Goal: Information Seeking & Learning: Learn about a topic

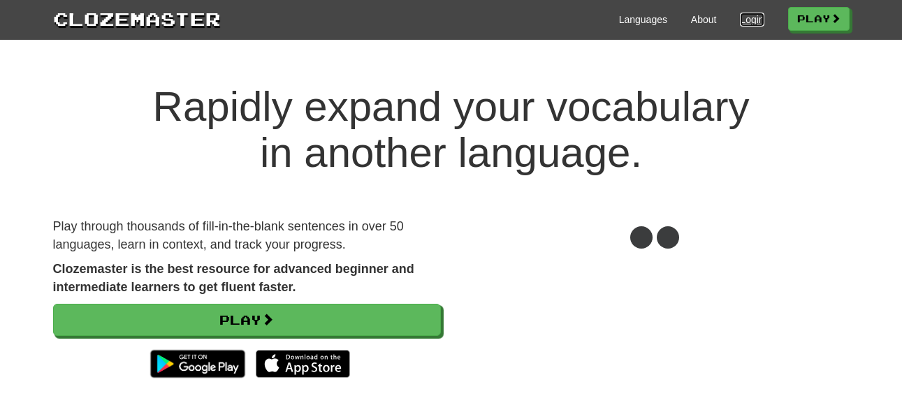
click at [740, 15] on link "Login" at bounding box center [752, 20] width 24 height 14
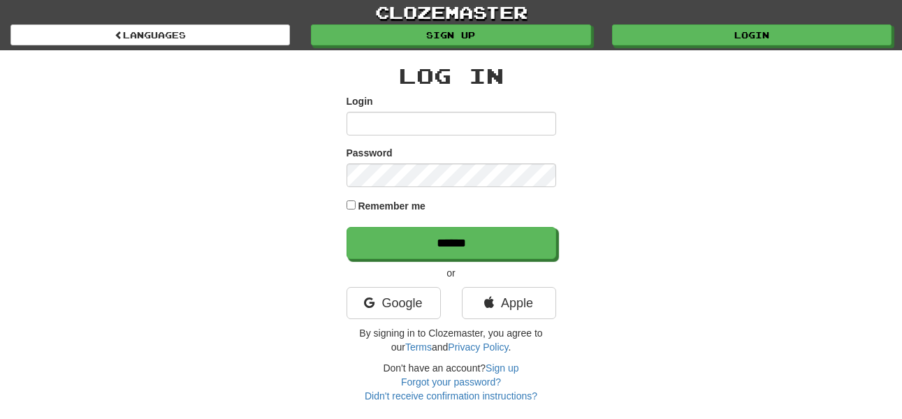
click at [415, 115] on input "Login" at bounding box center [451, 124] width 210 height 24
type input "******"
click at [346, 227] on input "******" at bounding box center [451, 243] width 210 height 32
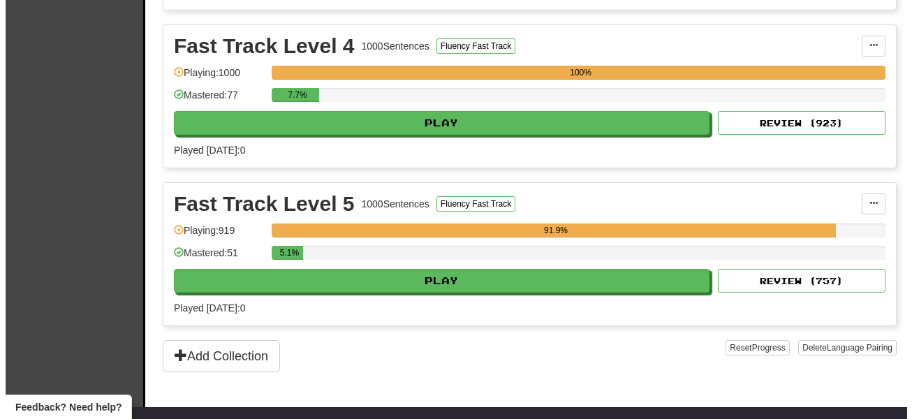
scroll to position [766, 0]
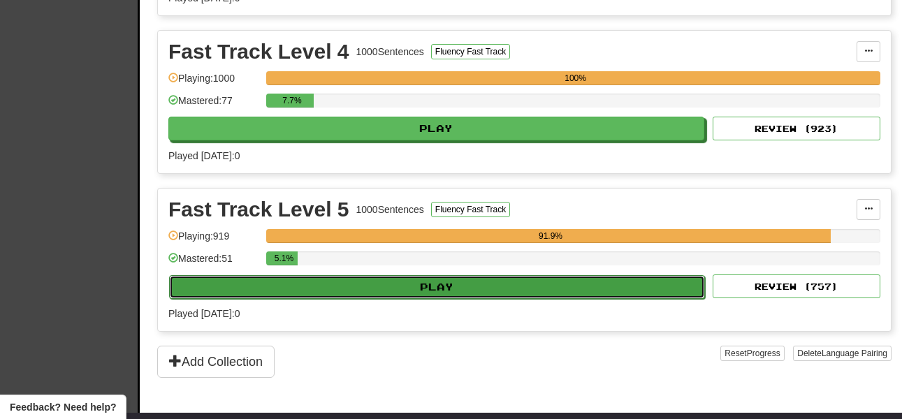
click at [527, 284] on button "Play" at bounding box center [437, 287] width 536 height 24
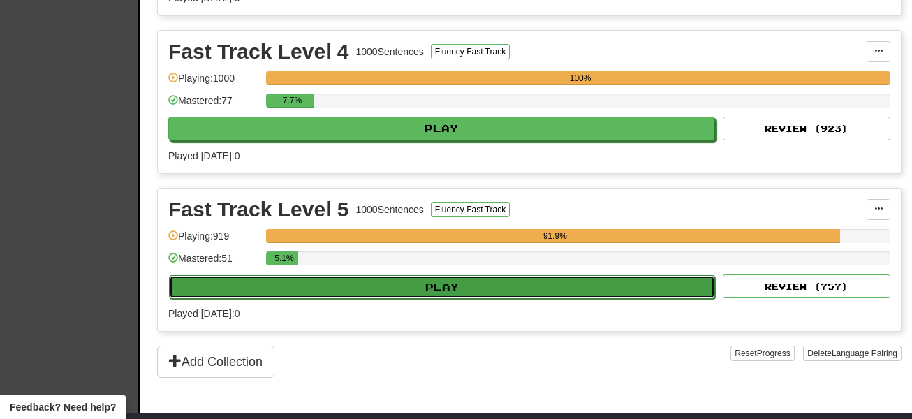
select select "**"
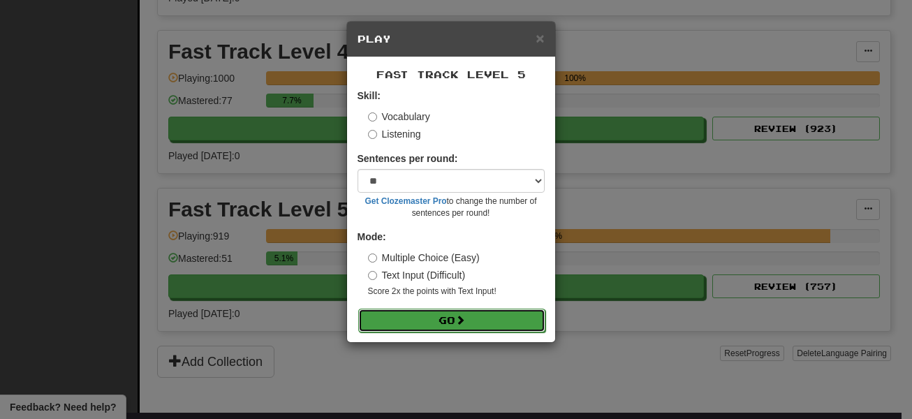
click at [476, 322] on button "Go" at bounding box center [451, 321] width 187 height 24
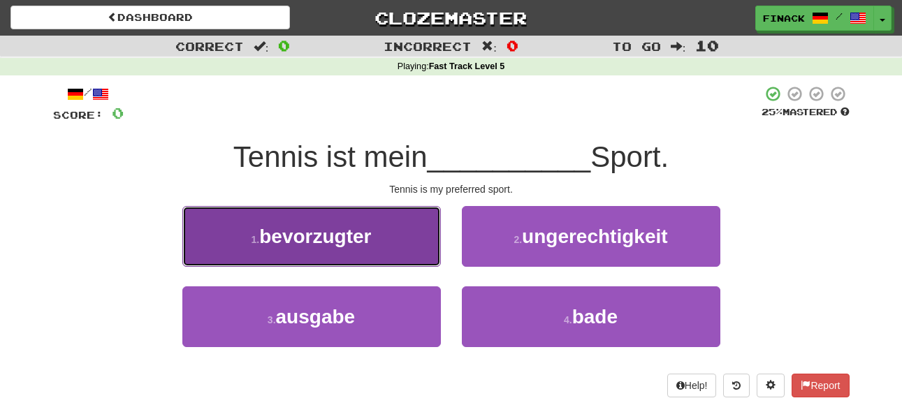
click at [364, 239] on span "bevorzugter" at bounding box center [315, 237] width 112 height 22
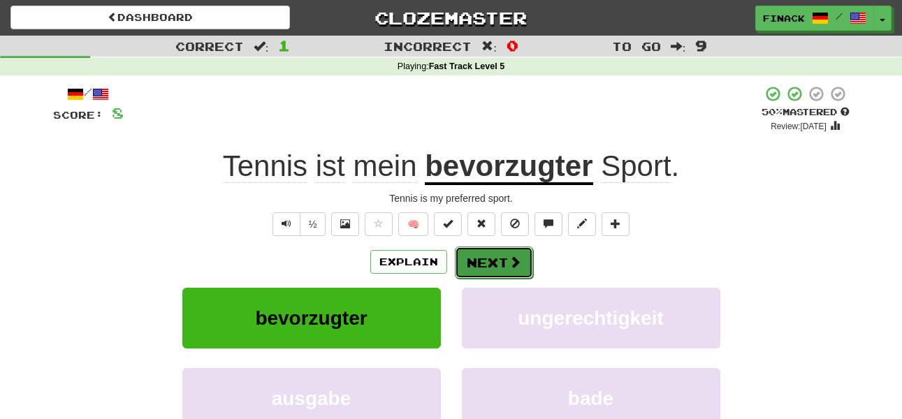
click at [485, 249] on button "Next" at bounding box center [494, 263] width 78 height 32
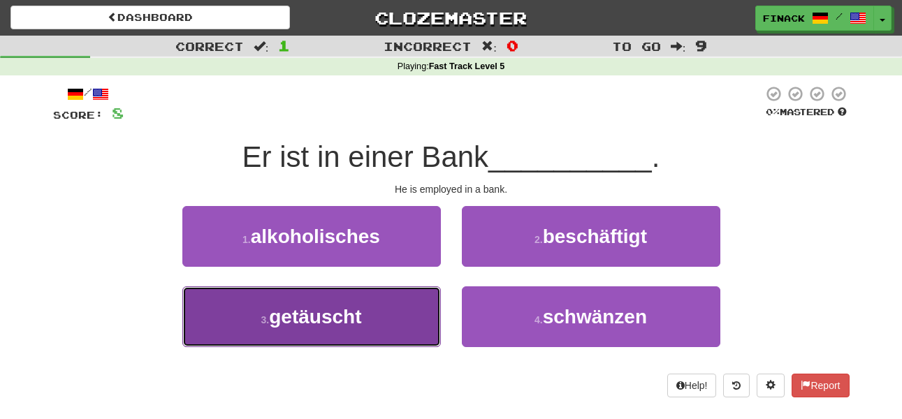
click at [406, 314] on button "3 . getäuscht" at bounding box center [311, 316] width 258 height 61
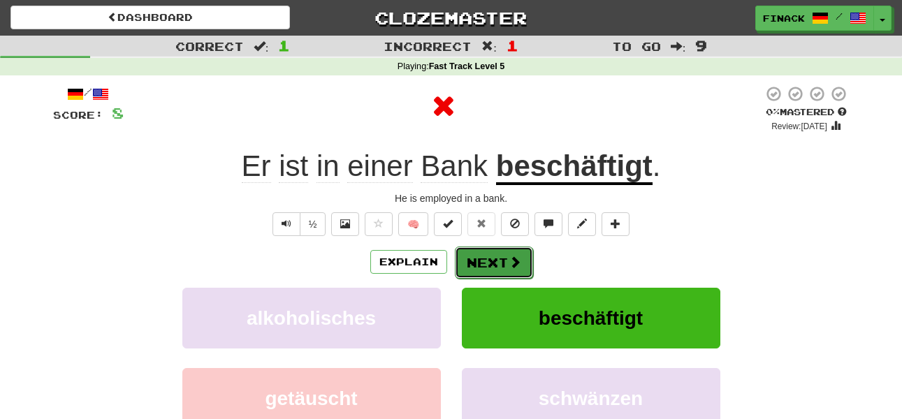
click at [478, 261] on button "Next" at bounding box center [494, 263] width 78 height 32
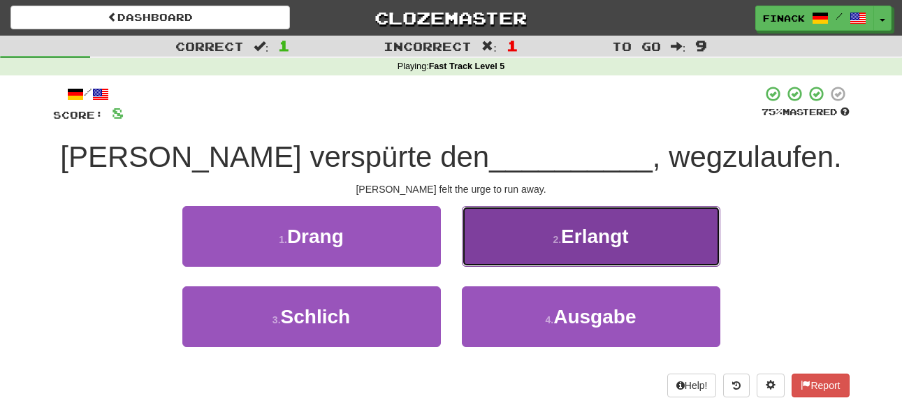
click at [508, 240] on button "2 . Erlangt" at bounding box center [591, 236] width 258 height 61
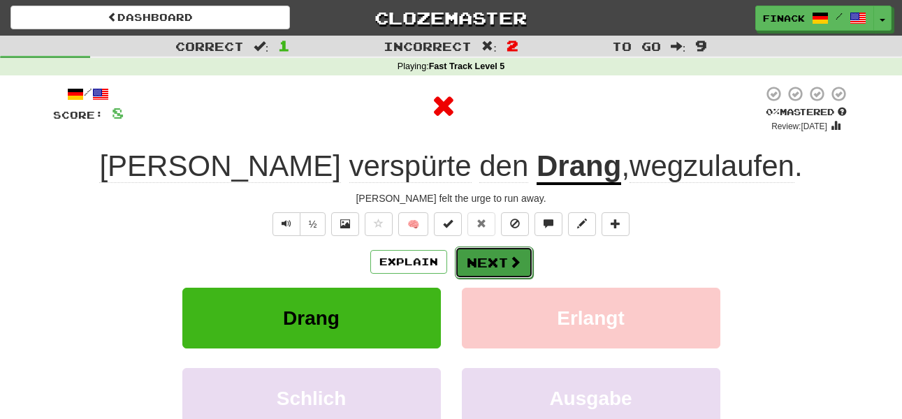
click at [499, 249] on button "Next" at bounding box center [494, 263] width 78 height 32
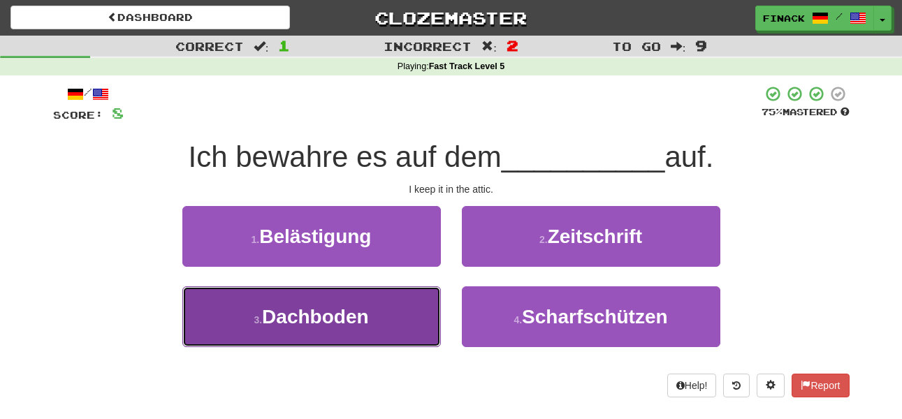
click at [422, 316] on button "3 . Dachboden" at bounding box center [311, 316] width 258 height 61
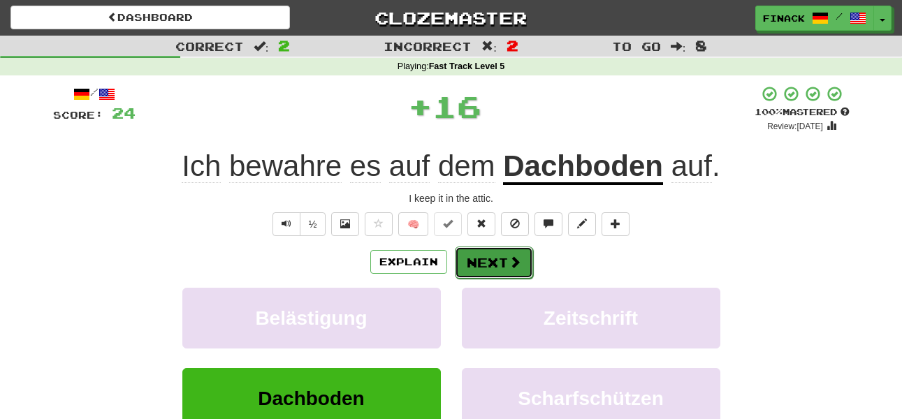
click at [514, 256] on span at bounding box center [514, 262] width 13 height 13
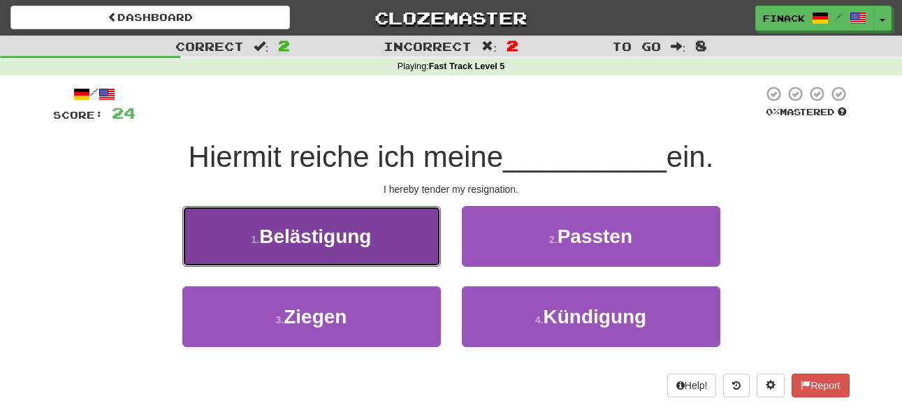
click at [400, 241] on button "1 . Belästigung" at bounding box center [311, 236] width 258 height 61
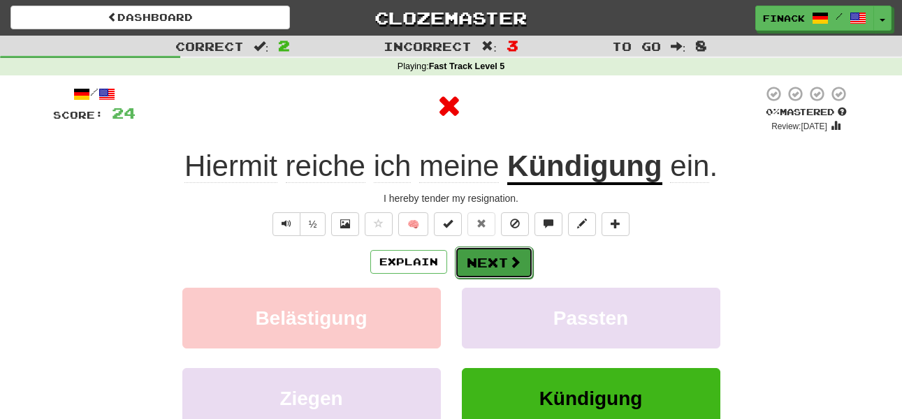
click at [490, 260] on button "Next" at bounding box center [494, 263] width 78 height 32
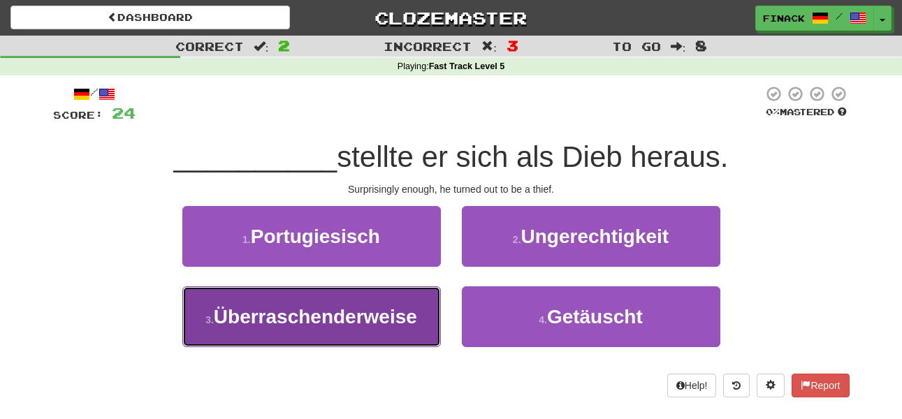
click at [376, 328] on button "3 . Überraschenderweise" at bounding box center [311, 316] width 258 height 61
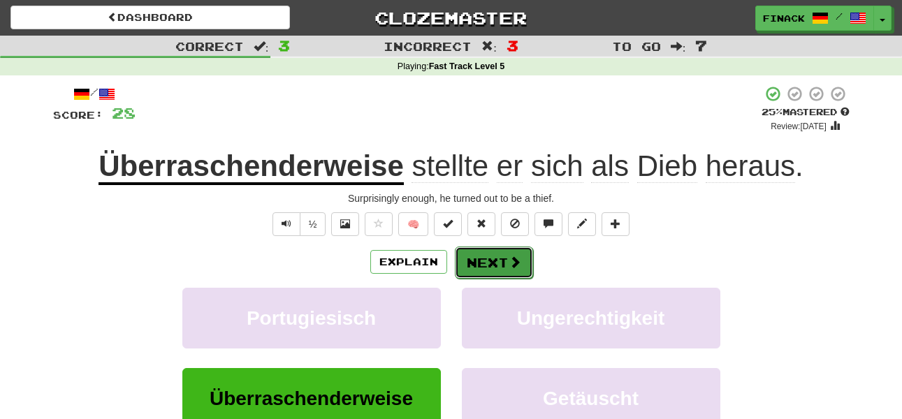
click at [497, 251] on button "Next" at bounding box center [494, 263] width 78 height 32
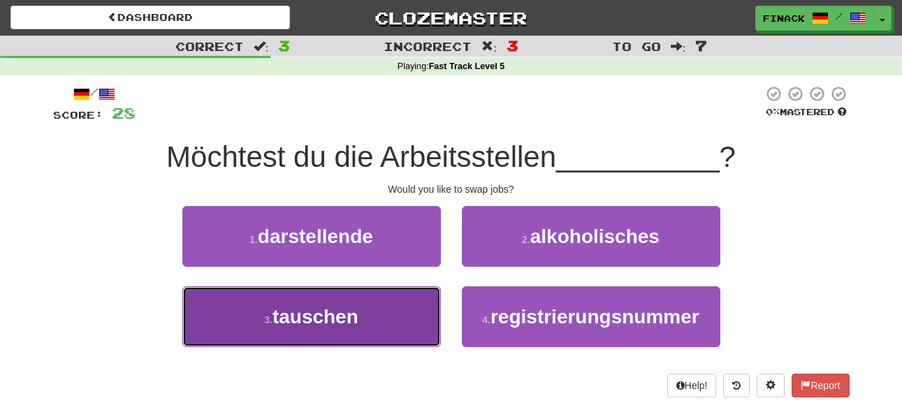
click at [424, 336] on button "3 . tauschen" at bounding box center [311, 316] width 258 height 61
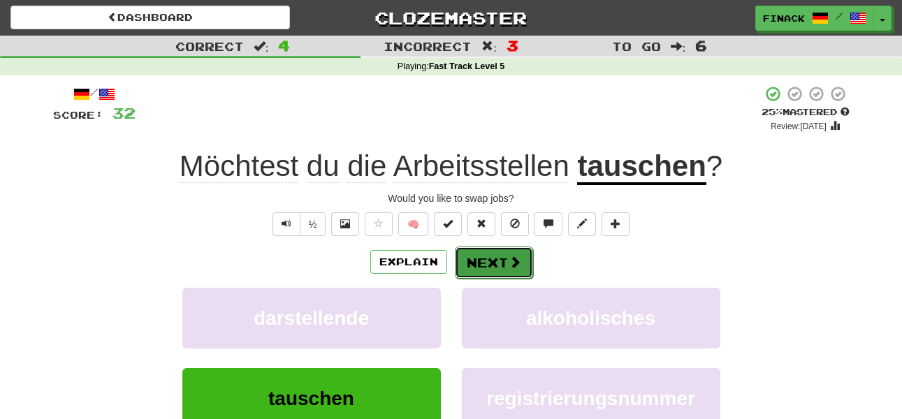
click at [515, 259] on span at bounding box center [514, 262] width 13 height 13
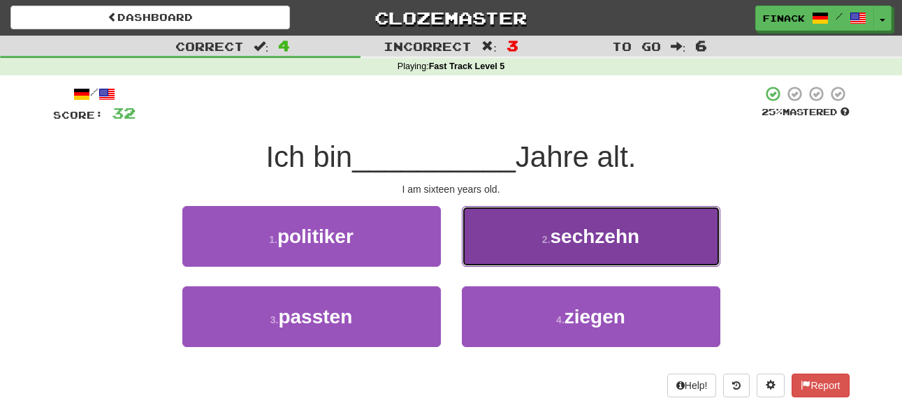
click at [515, 249] on button "2 . sechzehn" at bounding box center [591, 236] width 258 height 61
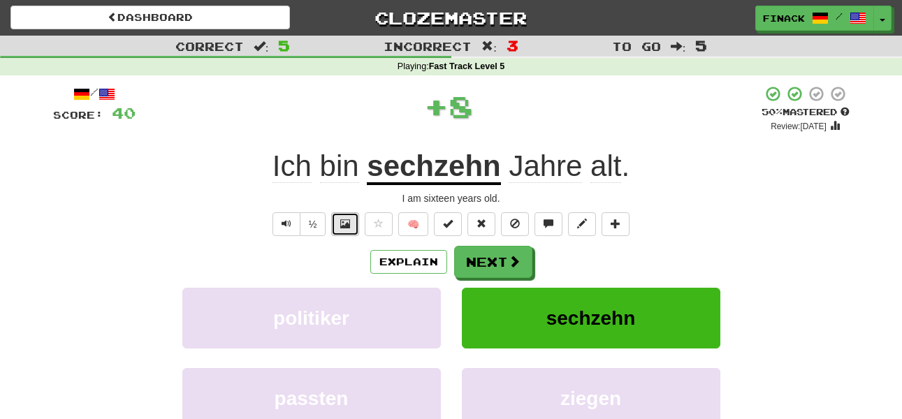
click at [343, 217] on button at bounding box center [345, 224] width 28 height 24
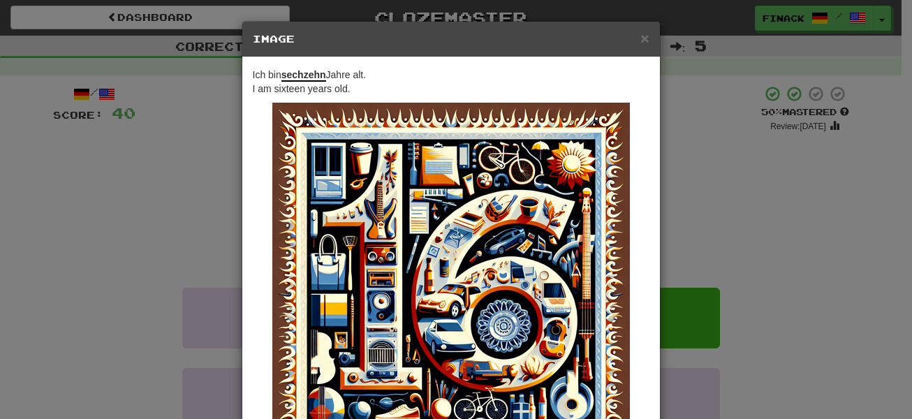
click at [761, 225] on div "× Image Ich bin sechzehn Jahre alt. I am sixteen years old. Change when and how…" at bounding box center [456, 209] width 912 height 419
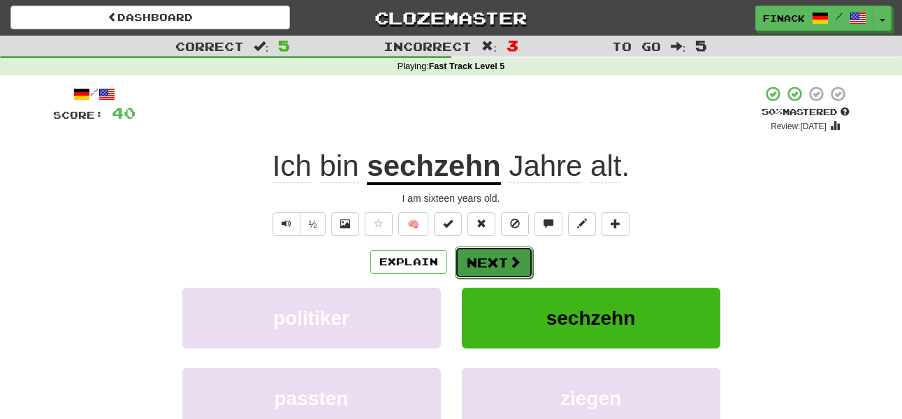
click at [518, 258] on span at bounding box center [514, 262] width 13 height 13
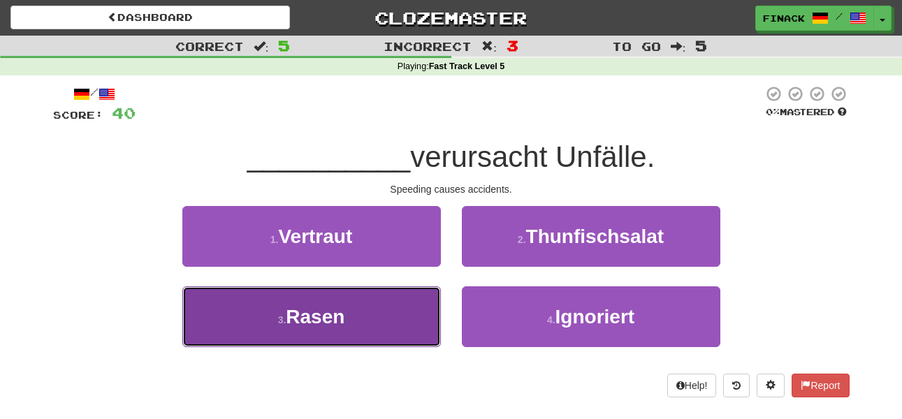
click at [319, 328] on button "3 . Rasen" at bounding box center [311, 316] width 258 height 61
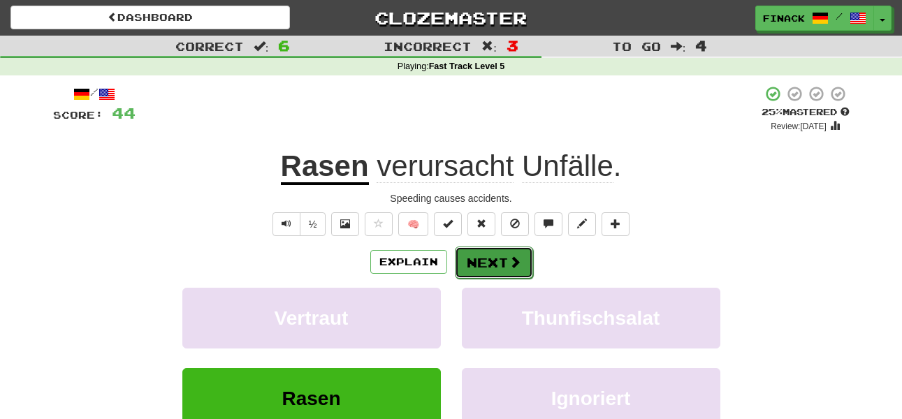
click at [487, 258] on button "Next" at bounding box center [494, 263] width 78 height 32
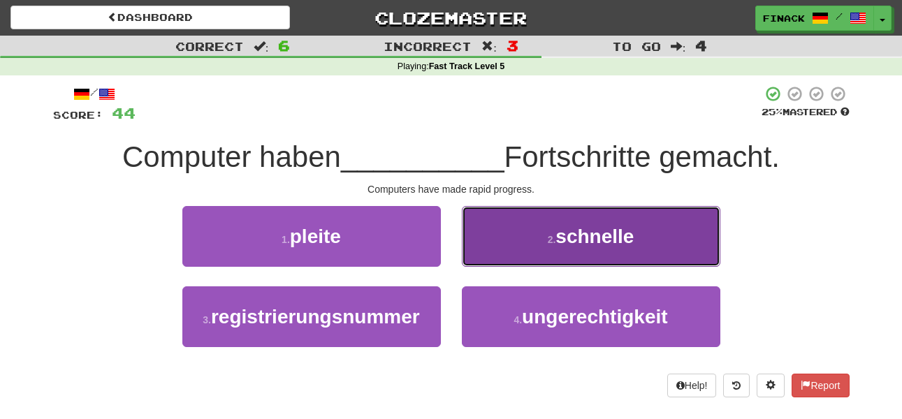
click at [529, 244] on button "2 . schnelle" at bounding box center [591, 236] width 258 height 61
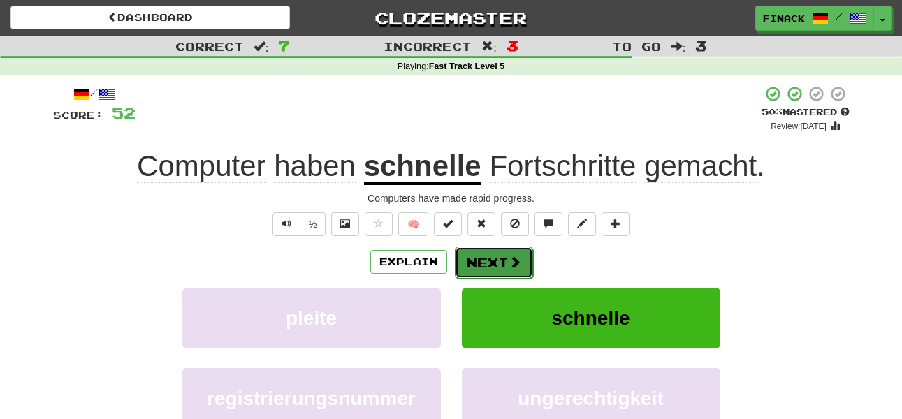
click at [511, 261] on span at bounding box center [514, 262] width 13 height 13
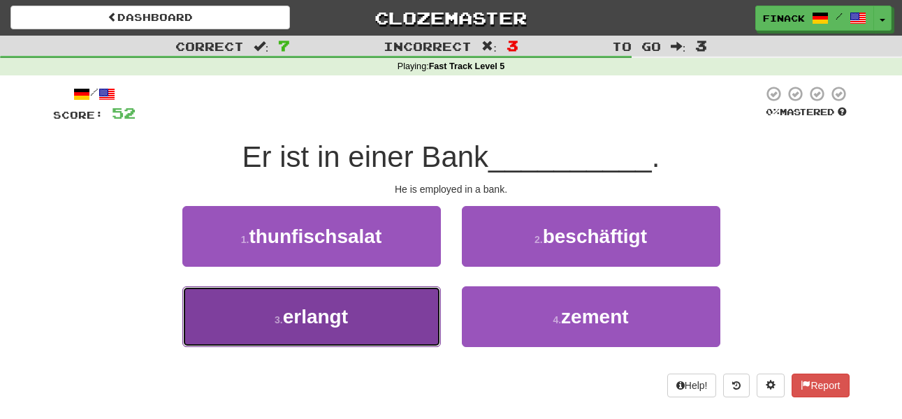
click at [415, 308] on button "3 . erlangt" at bounding box center [311, 316] width 258 height 61
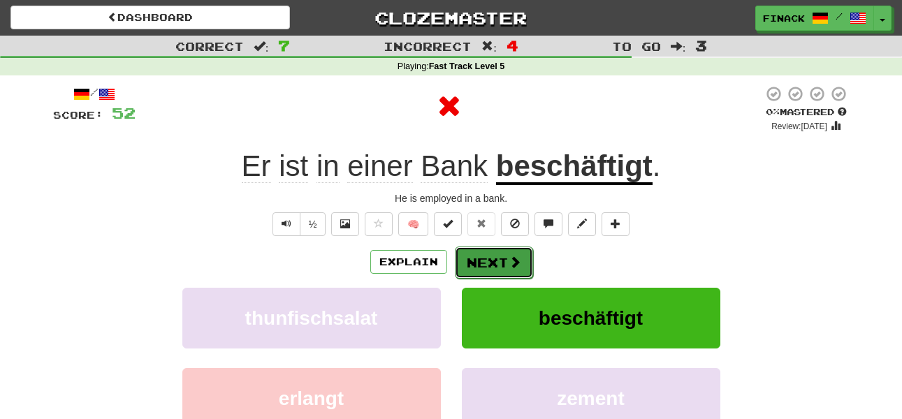
click at [492, 266] on button "Next" at bounding box center [494, 263] width 78 height 32
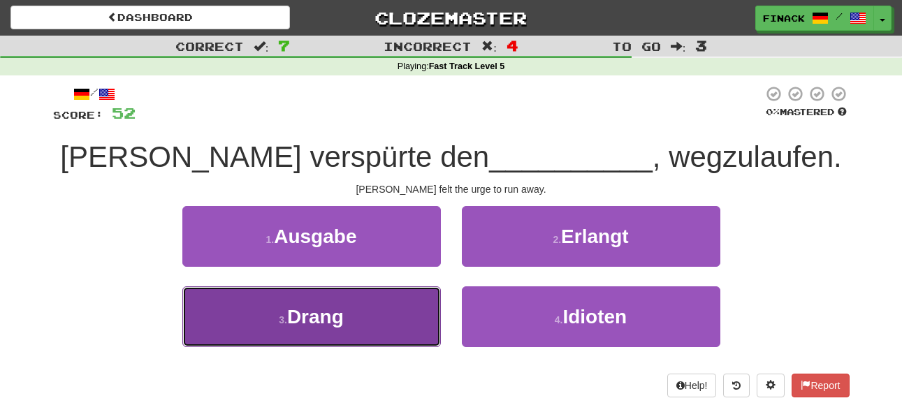
click at [386, 299] on button "3 . Drang" at bounding box center [311, 316] width 258 height 61
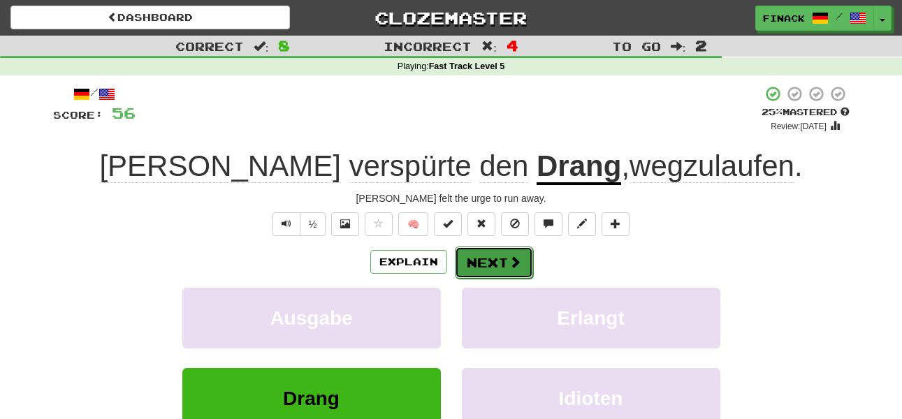
click at [482, 258] on button "Next" at bounding box center [494, 263] width 78 height 32
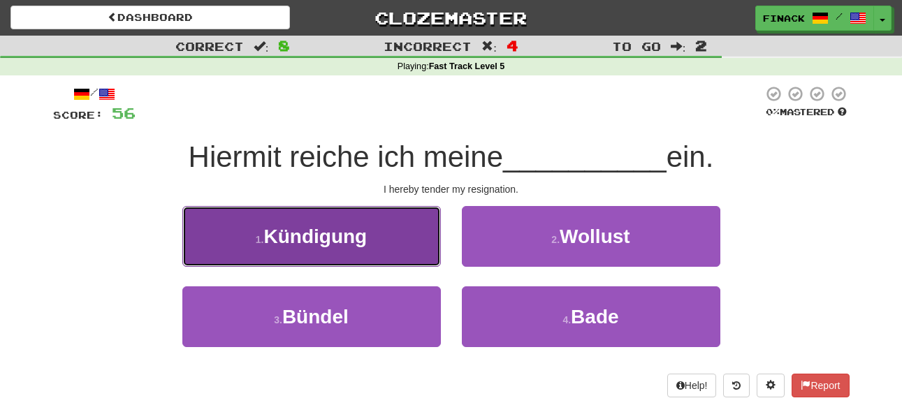
click at [344, 247] on button "1 . Kündigung" at bounding box center [311, 236] width 258 height 61
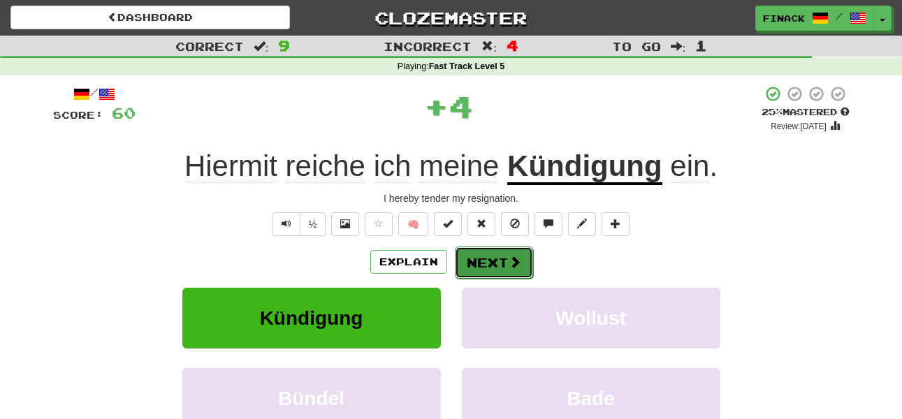
click at [515, 259] on span at bounding box center [514, 262] width 13 height 13
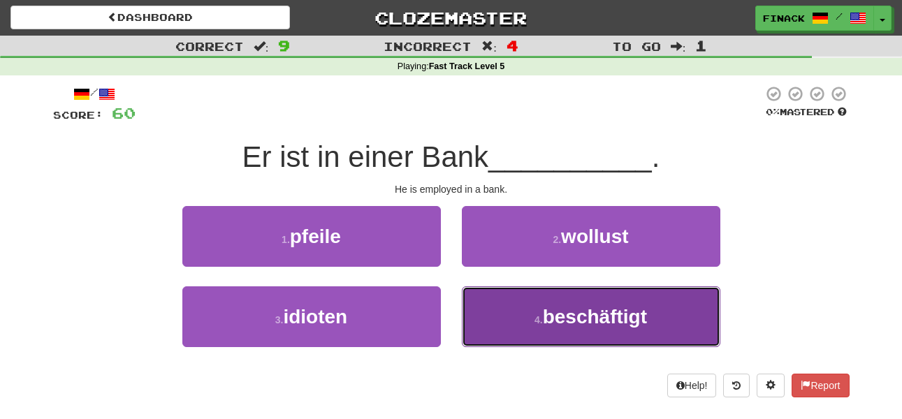
click at [521, 328] on button "4 . beschäftigt" at bounding box center [591, 316] width 258 height 61
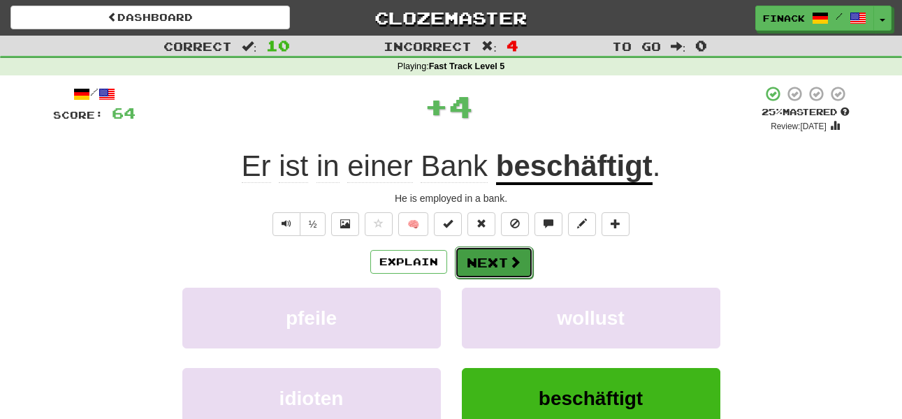
click at [502, 272] on button "Next" at bounding box center [494, 263] width 78 height 32
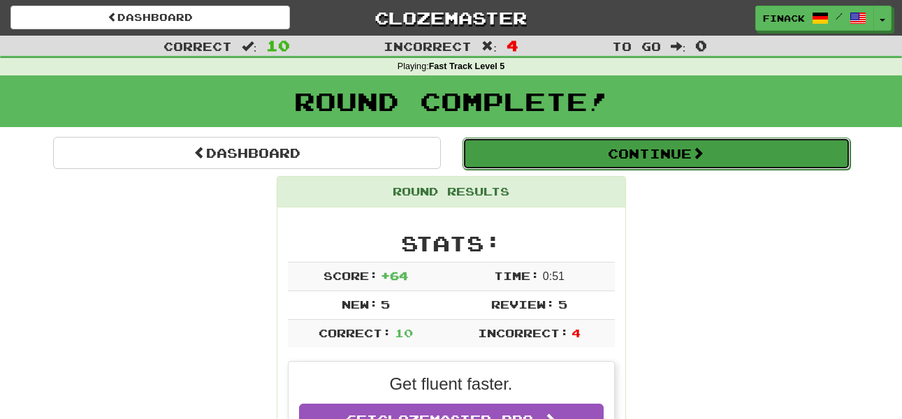
click at [582, 146] on button "Continue" at bounding box center [656, 154] width 388 height 32
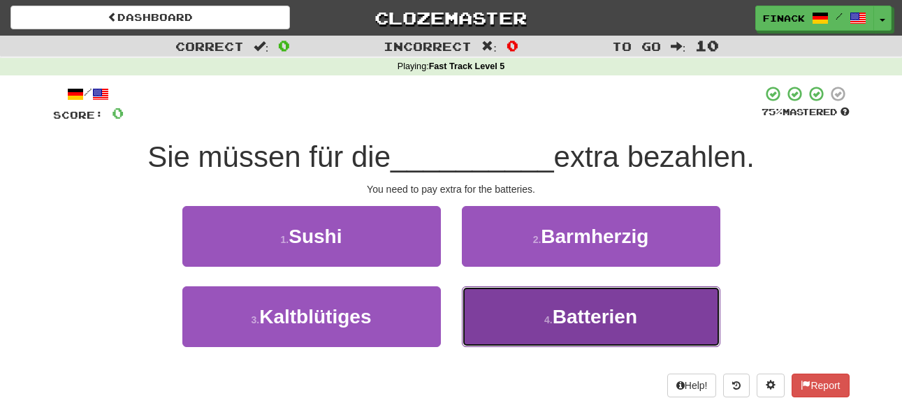
click at [519, 313] on button "4 . Batterien" at bounding box center [591, 316] width 258 height 61
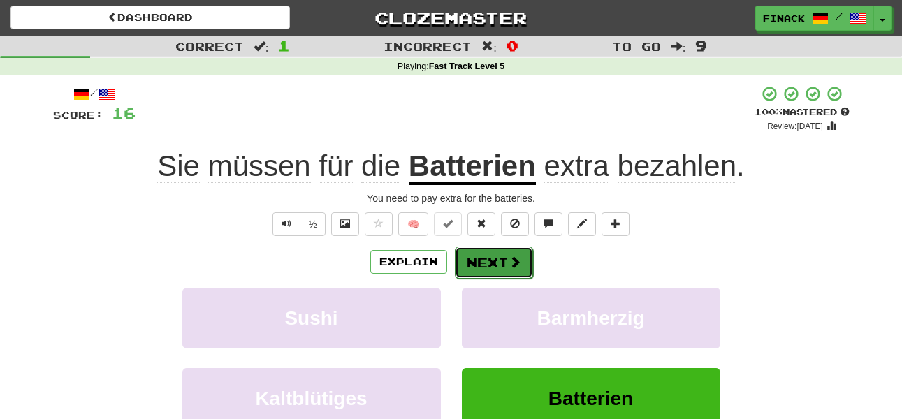
click at [486, 249] on button "Next" at bounding box center [494, 263] width 78 height 32
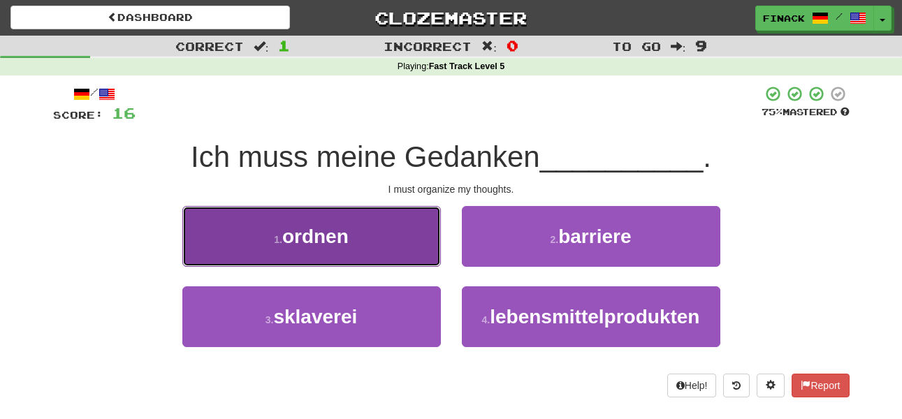
click at [369, 231] on button "1 . ordnen" at bounding box center [311, 236] width 258 height 61
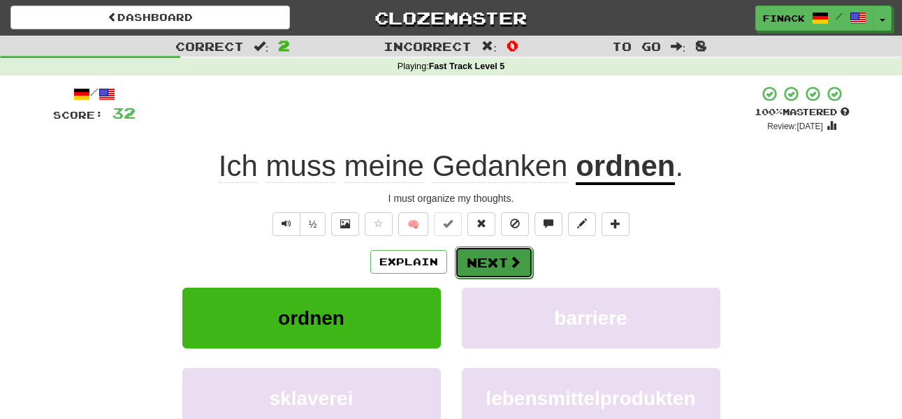
click at [502, 268] on button "Next" at bounding box center [494, 263] width 78 height 32
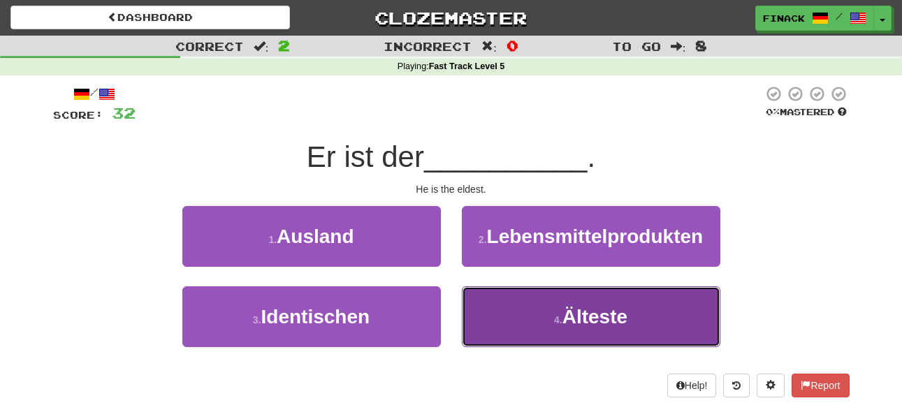
click at [507, 321] on button "4 . Älteste" at bounding box center [591, 316] width 258 height 61
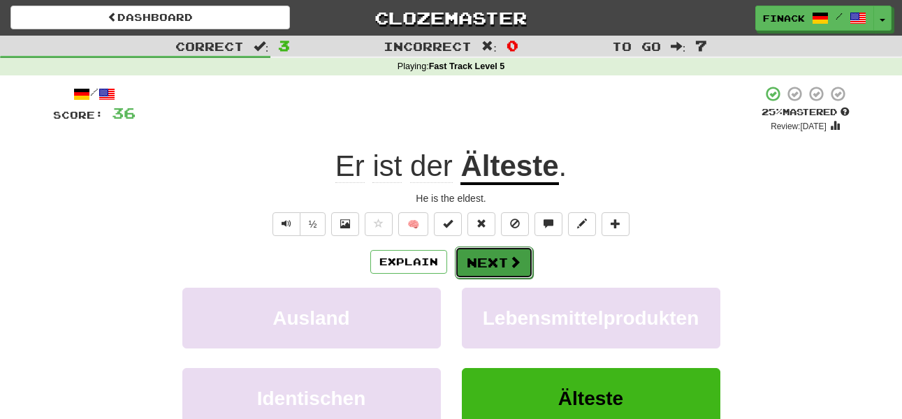
click at [495, 254] on button "Next" at bounding box center [494, 263] width 78 height 32
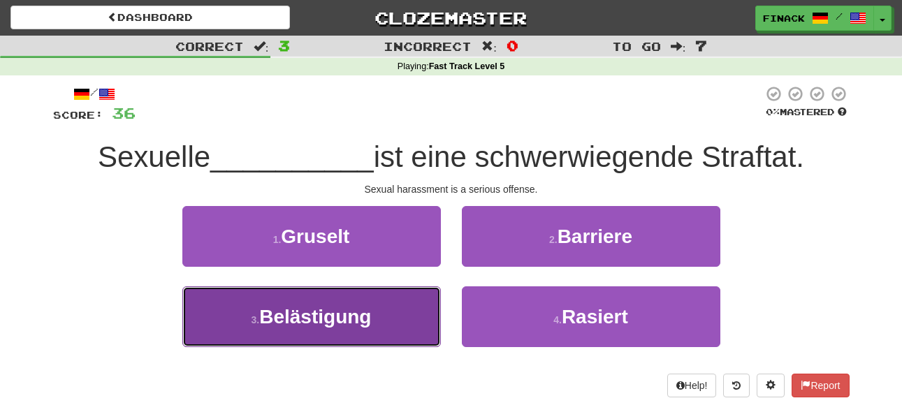
click at [353, 338] on button "3 . Belästigung" at bounding box center [311, 316] width 258 height 61
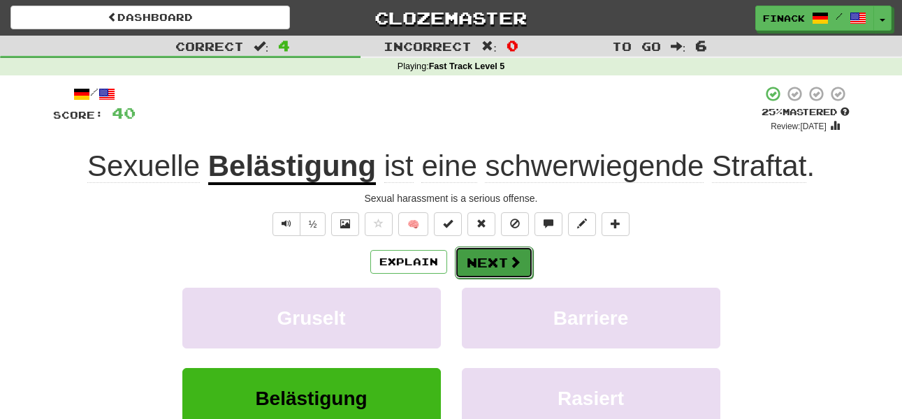
click at [478, 261] on button "Next" at bounding box center [494, 263] width 78 height 32
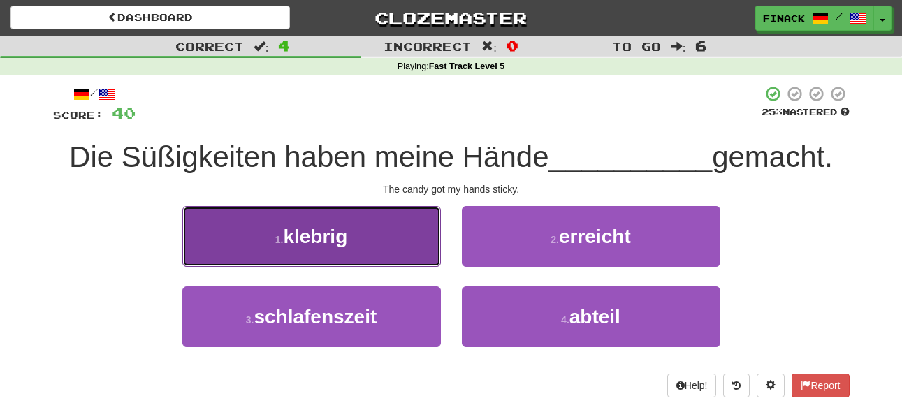
click at [381, 250] on button "1 . klebrig" at bounding box center [311, 236] width 258 height 61
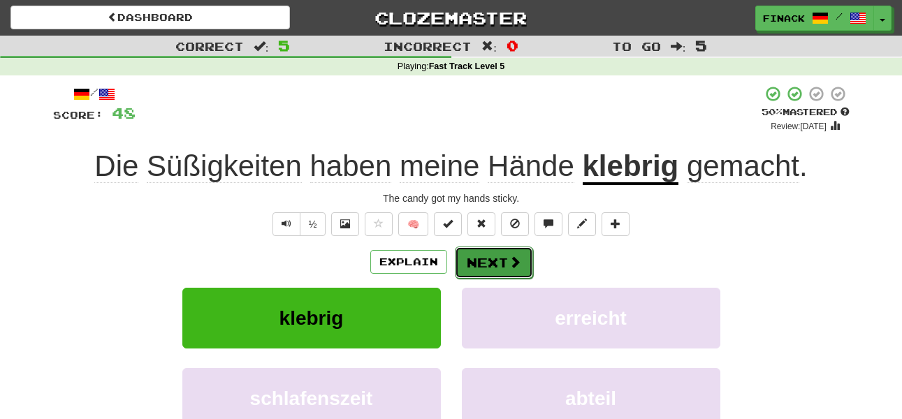
click at [485, 256] on button "Next" at bounding box center [494, 263] width 78 height 32
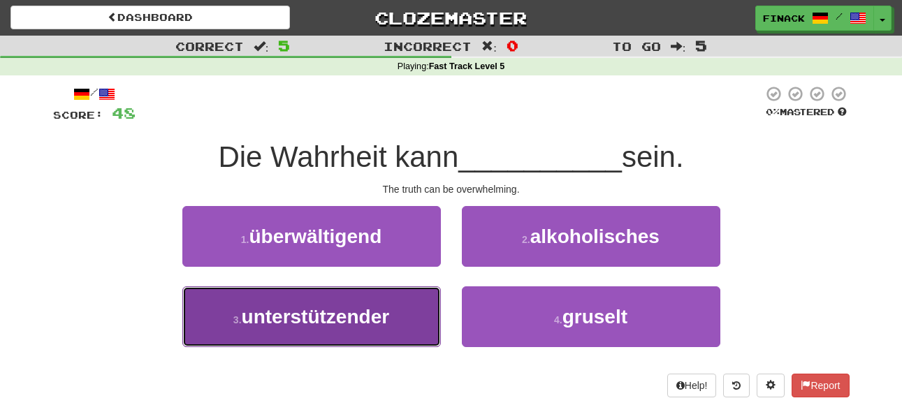
click at [413, 288] on button "3 . unterstützender" at bounding box center [311, 316] width 258 height 61
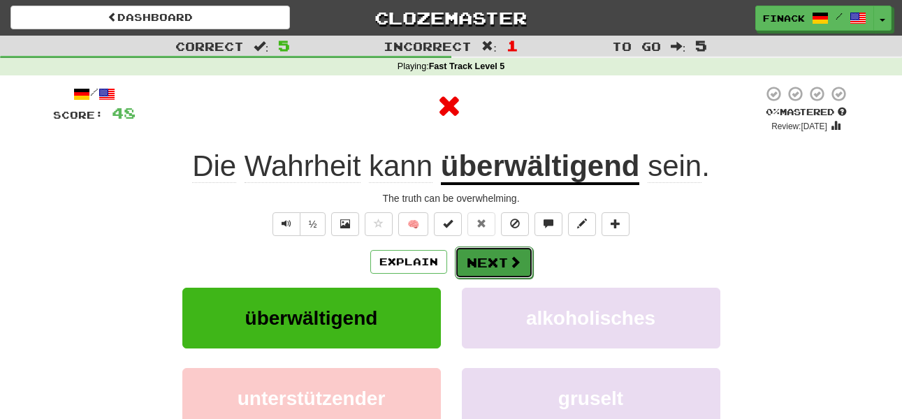
click at [459, 258] on button "Next" at bounding box center [494, 263] width 78 height 32
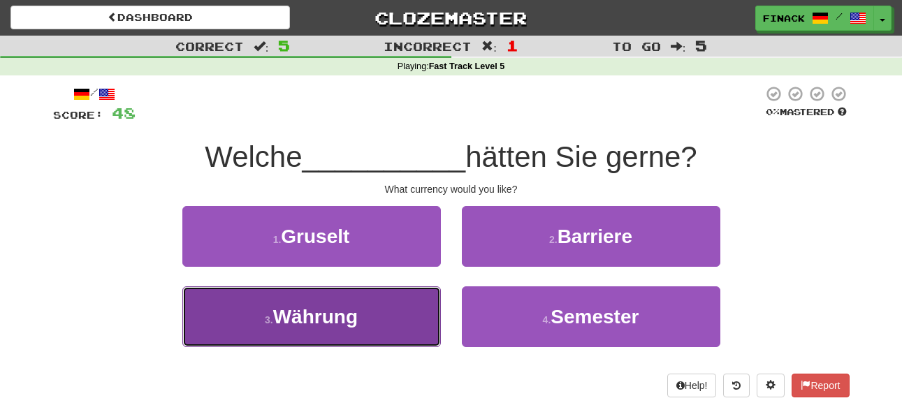
click at [420, 295] on button "3 . Währung" at bounding box center [311, 316] width 258 height 61
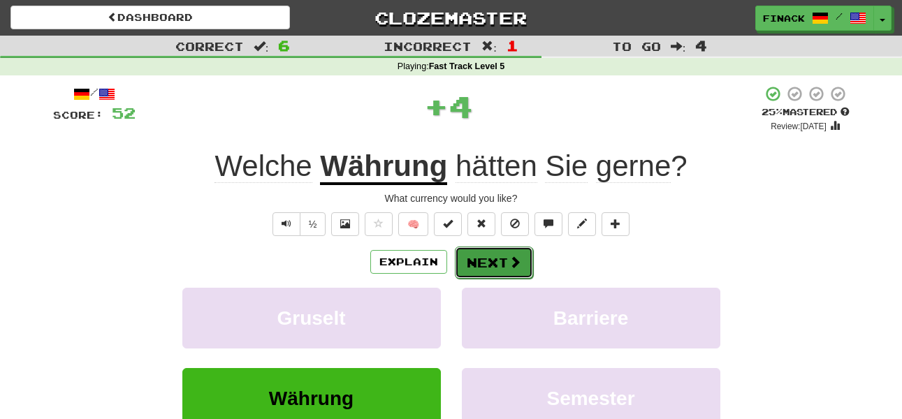
click at [467, 265] on button "Next" at bounding box center [494, 263] width 78 height 32
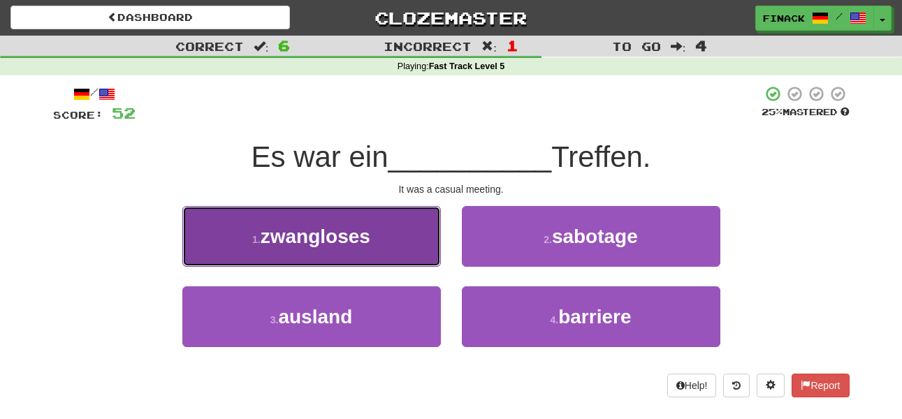
click at [412, 247] on button "1 . zwangloses" at bounding box center [311, 236] width 258 height 61
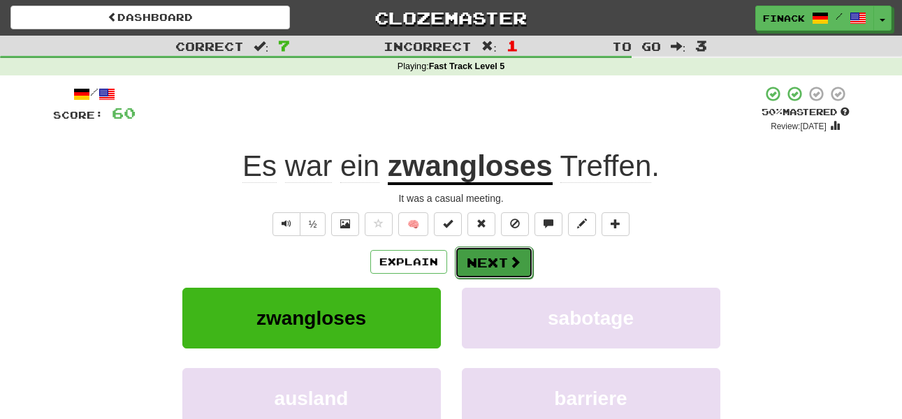
click at [490, 260] on button "Next" at bounding box center [494, 263] width 78 height 32
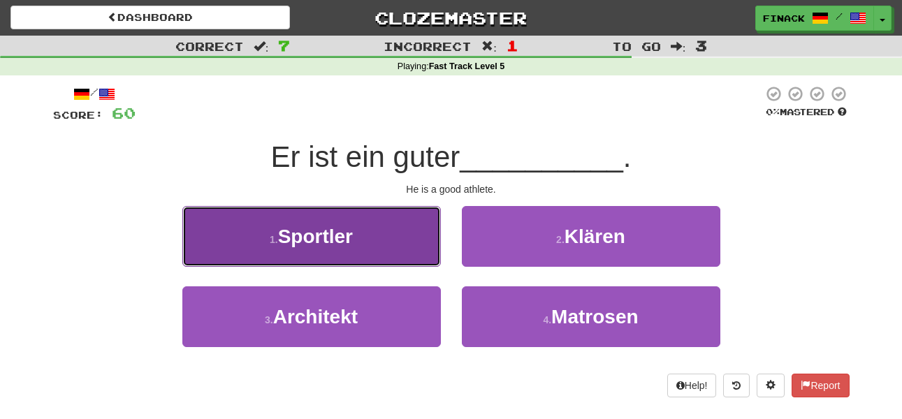
click at [381, 230] on button "1 . Sportler" at bounding box center [311, 236] width 258 height 61
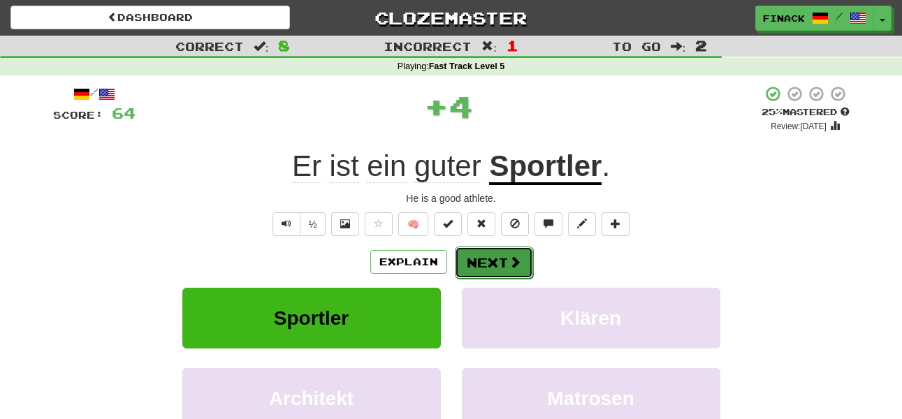
click at [485, 262] on button "Next" at bounding box center [494, 263] width 78 height 32
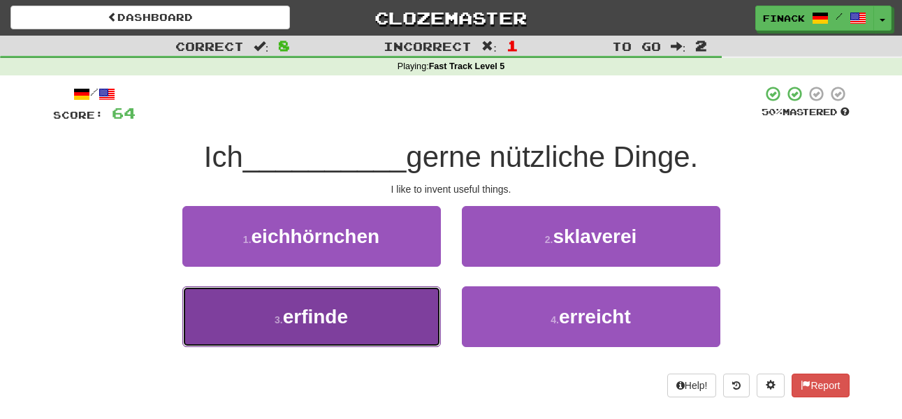
click at [410, 307] on button "3 . erfinde" at bounding box center [311, 316] width 258 height 61
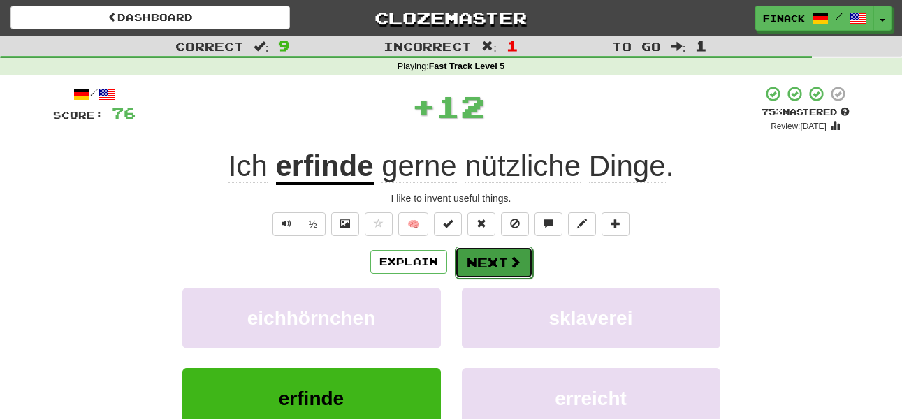
click at [499, 261] on button "Next" at bounding box center [494, 263] width 78 height 32
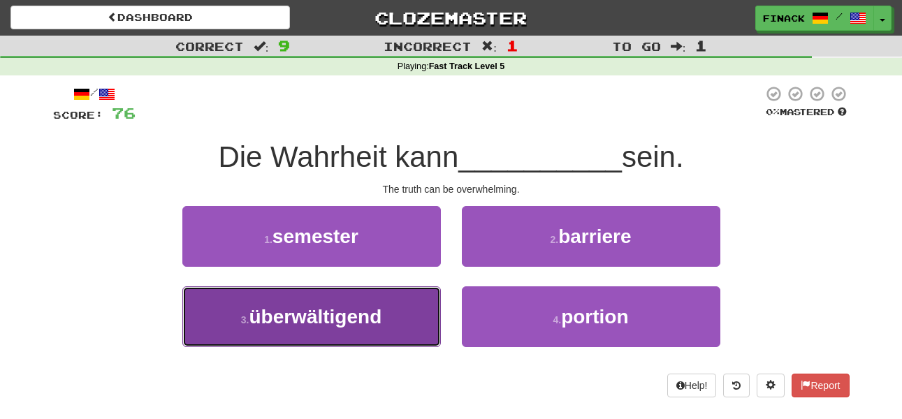
click at [411, 323] on button "3 . überwältigend" at bounding box center [311, 316] width 258 height 61
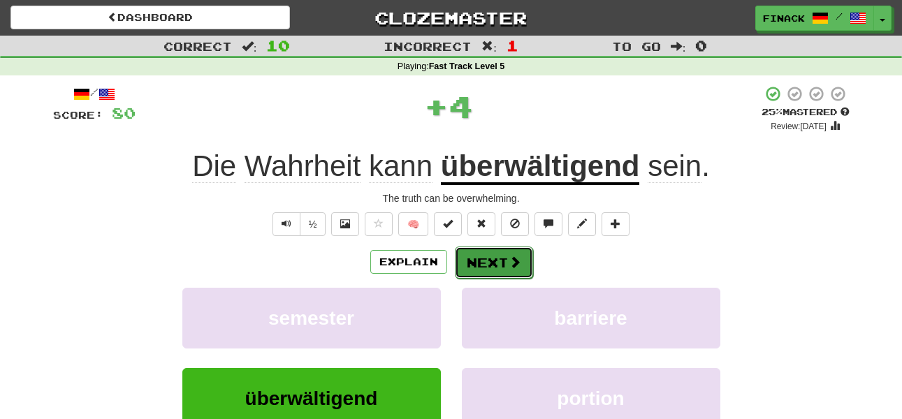
click at [498, 258] on button "Next" at bounding box center [494, 263] width 78 height 32
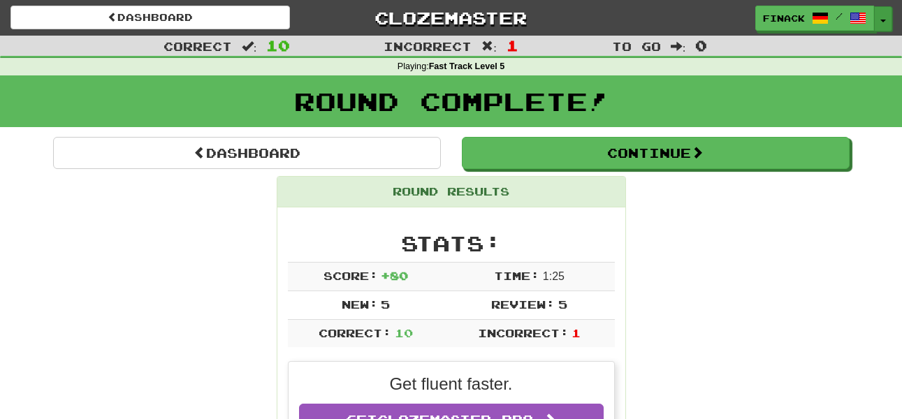
click at [881, 16] on button "Toggle Dropdown" at bounding box center [883, 18] width 18 height 25
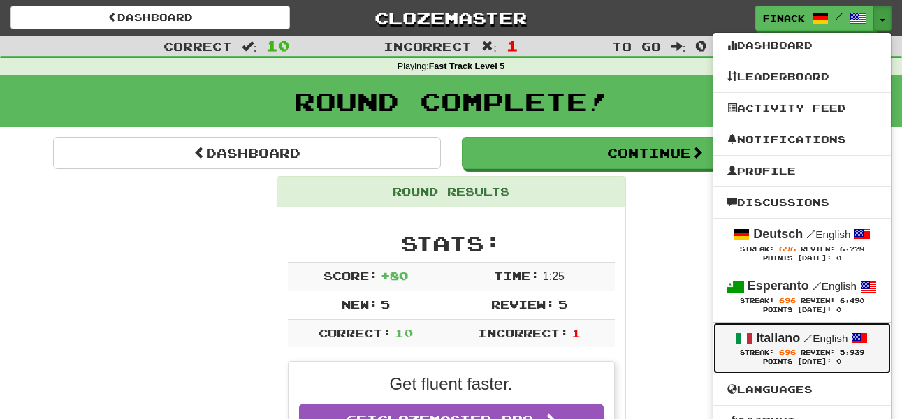
click at [782, 337] on strong "Italiano" at bounding box center [778, 338] width 44 height 14
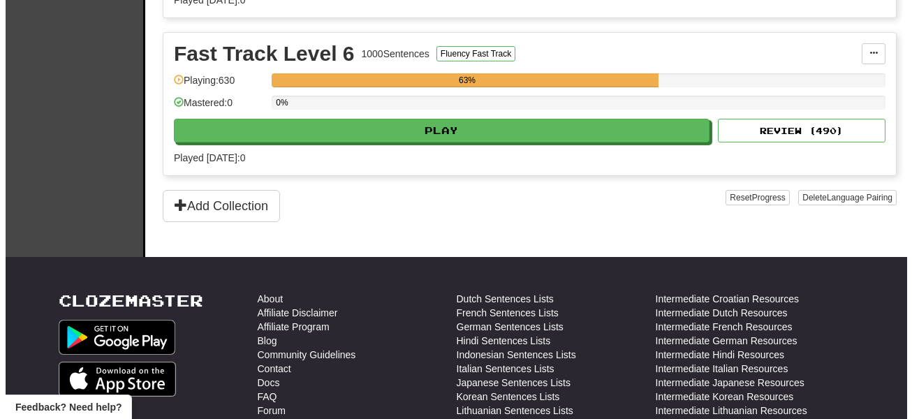
scroll to position [1118, 0]
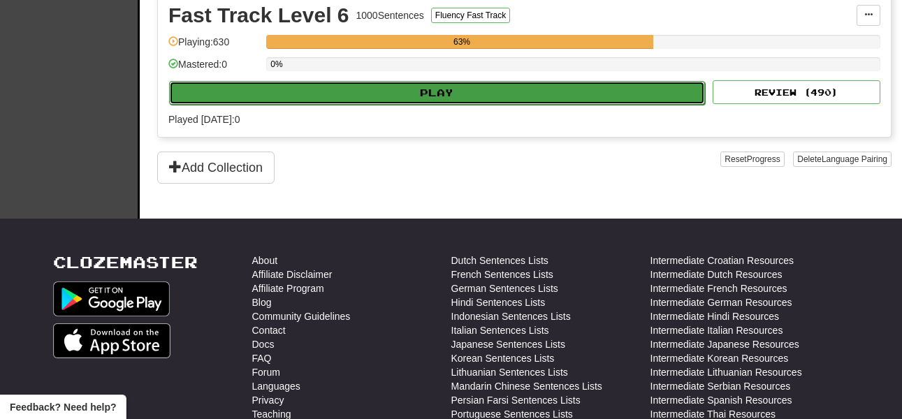
click at [368, 96] on button "Play" at bounding box center [437, 93] width 536 height 24
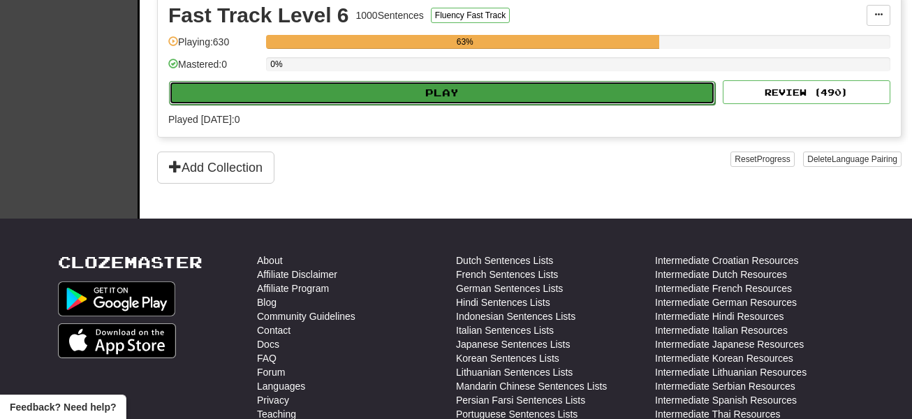
select select "**"
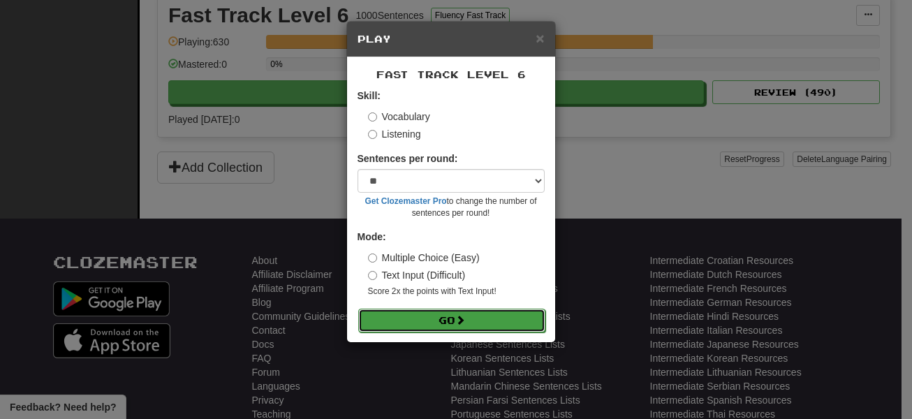
click at [459, 311] on button "Go" at bounding box center [451, 321] width 187 height 24
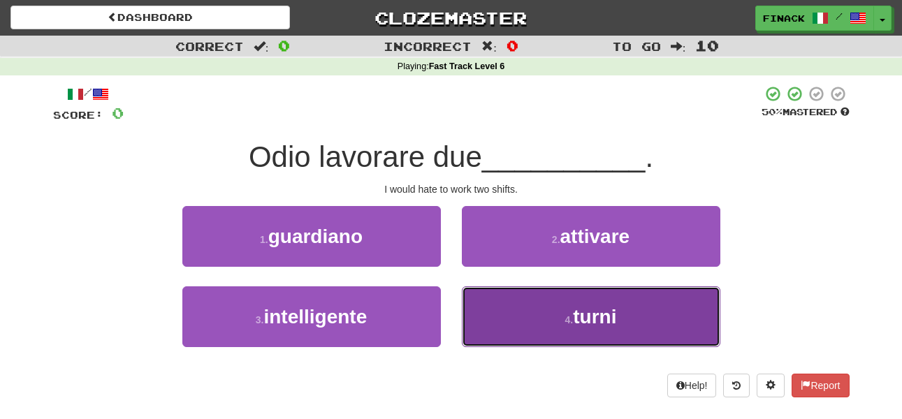
click at [522, 325] on button "4 . turni" at bounding box center [591, 316] width 258 height 61
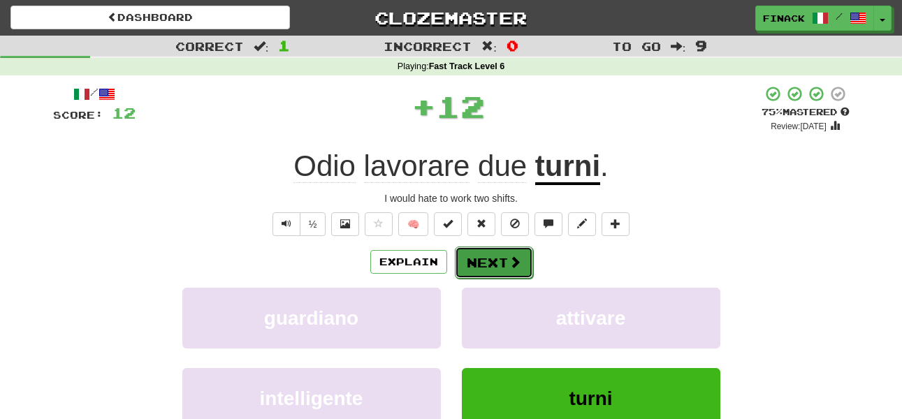
click at [499, 266] on button "Next" at bounding box center [494, 263] width 78 height 32
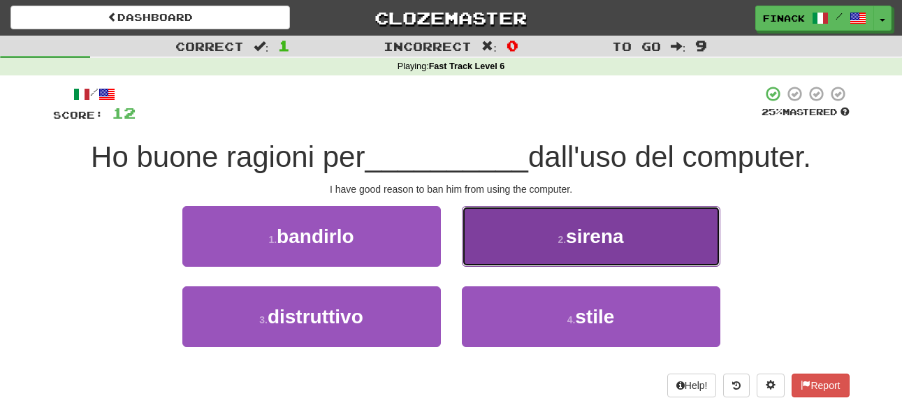
click at [499, 252] on button "2 . sirena" at bounding box center [591, 236] width 258 height 61
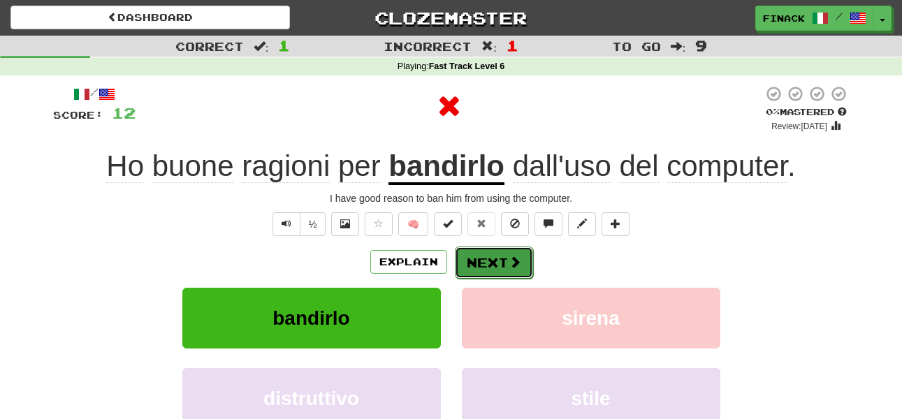
click at [510, 268] on span at bounding box center [514, 262] width 13 height 13
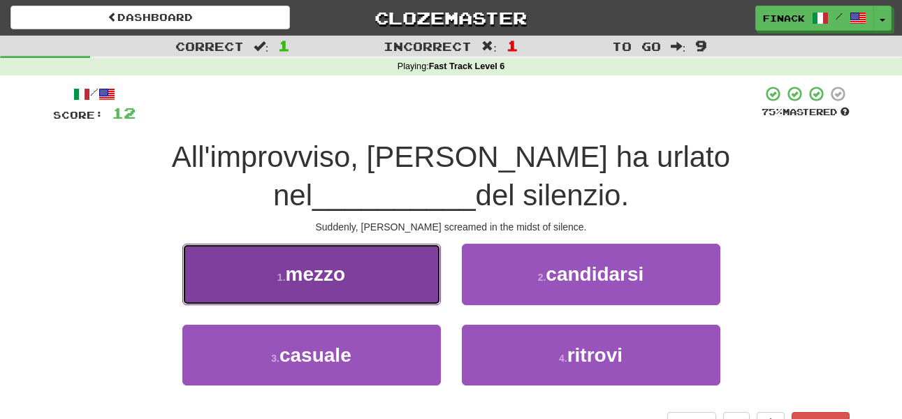
click at [409, 261] on button "1 . mezzo" at bounding box center [311, 274] width 258 height 61
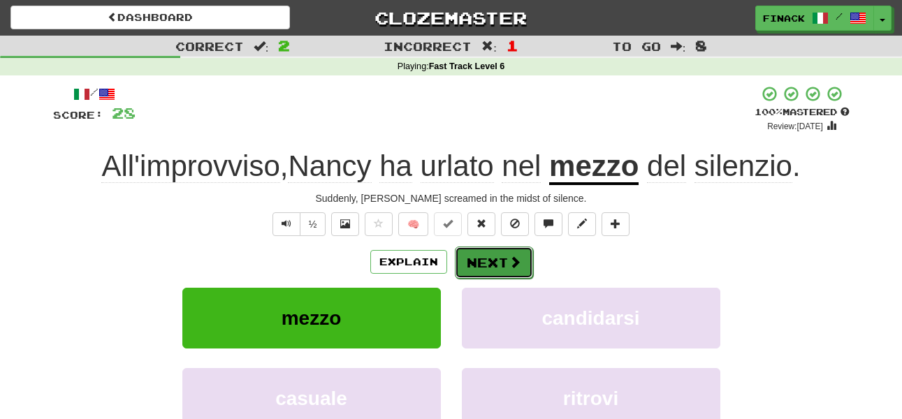
click at [497, 271] on button "Next" at bounding box center [494, 263] width 78 height 32
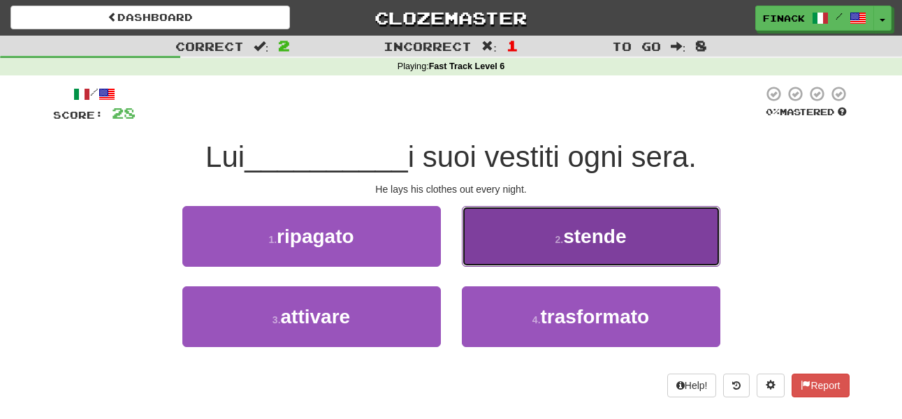
click at [504, 247] on button "2 . stende" at bounding box center [591, 236] width 258 height 61
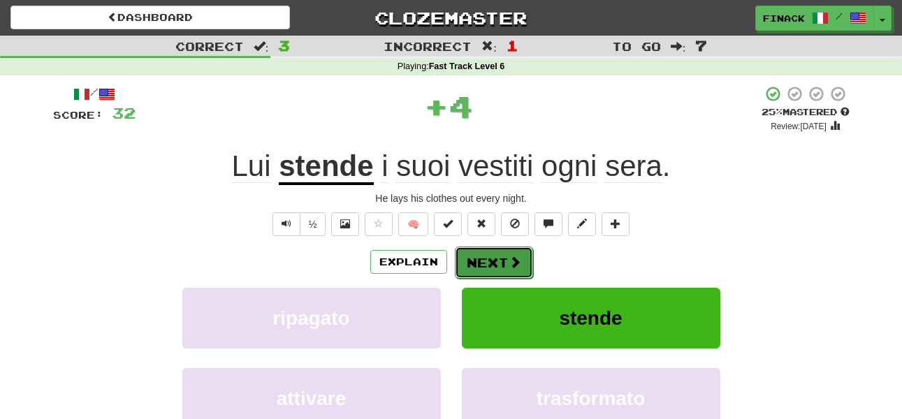
click at [514, 268] on span at bounding box center [514, 262] width 13 height 13
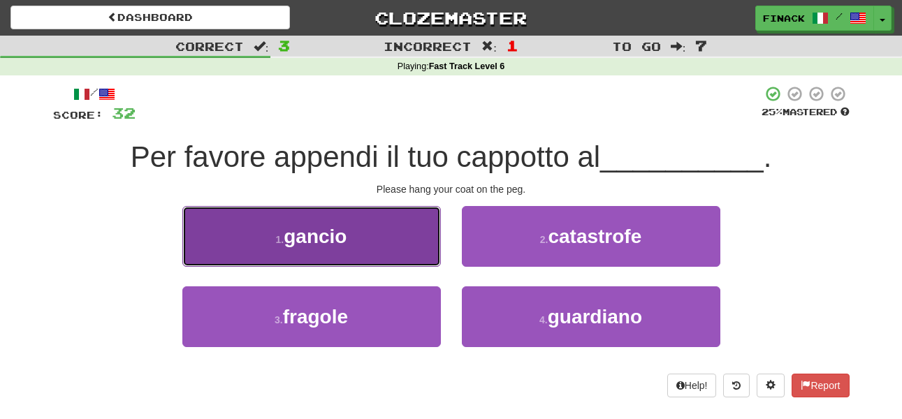
click at [435, 236] on button "1 . gancio" at bounding box center [311, 236] width 258 height 61
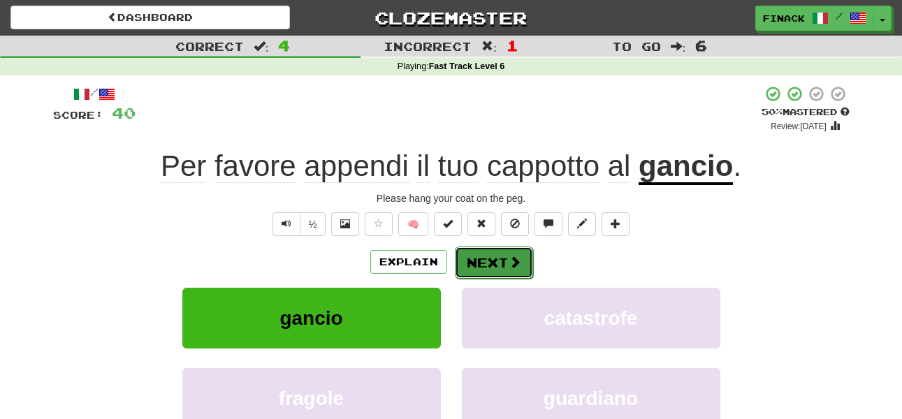
click at [506, 272] on button "Next" at bounding box center [494, 263] width 78 height 32
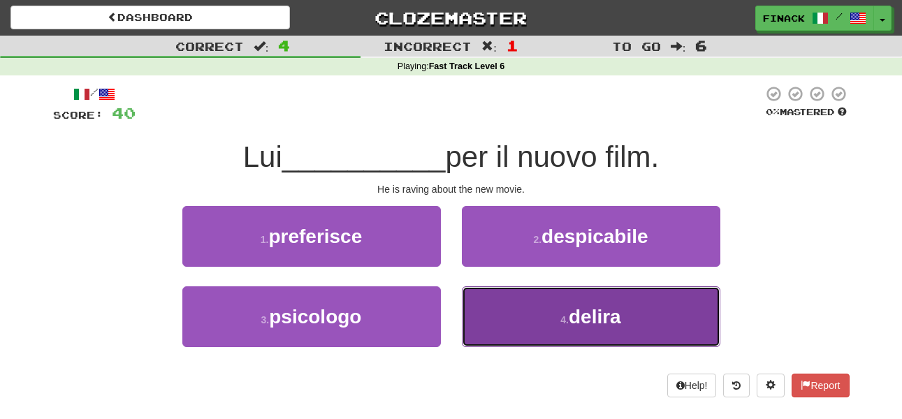
click at [500, 321] on button "4 . delira" at bounding box center [591, 316] width 258 height 61
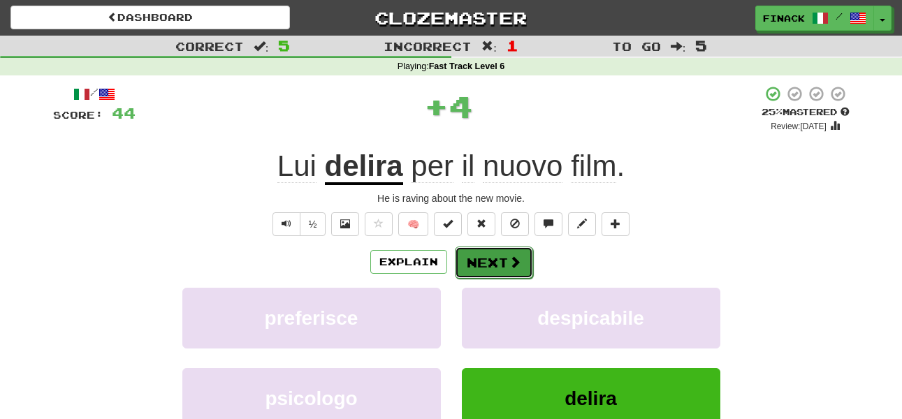
click at [488, 267] on button "Next" at bounding box center [494, 263] width 78 height 32
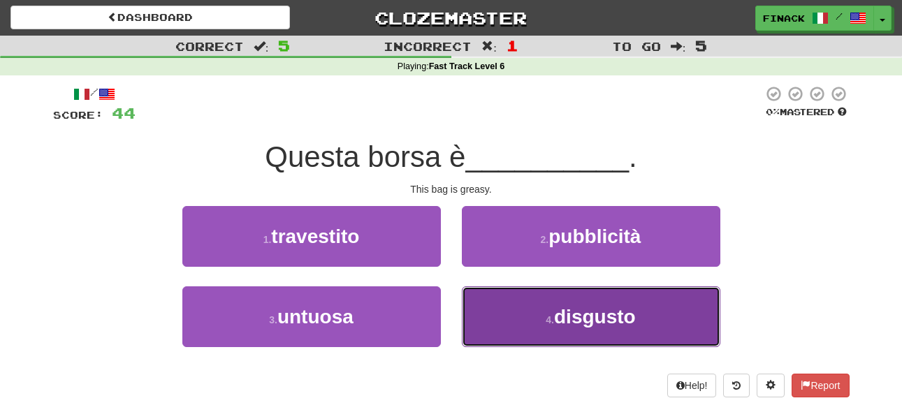
click at [488, 311] on button "4 . disgusto" at bounding box center [591, 316] width 258 height 61
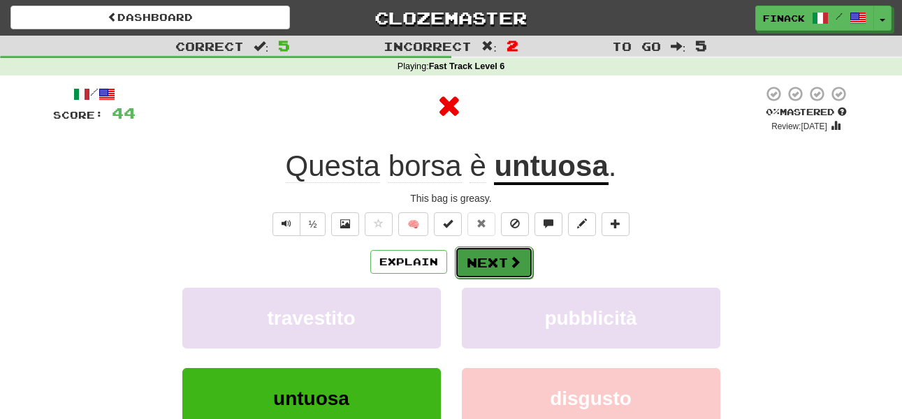
click at [488, 254] on button "Next" at bounding box center [494, 263] width 78 height 32
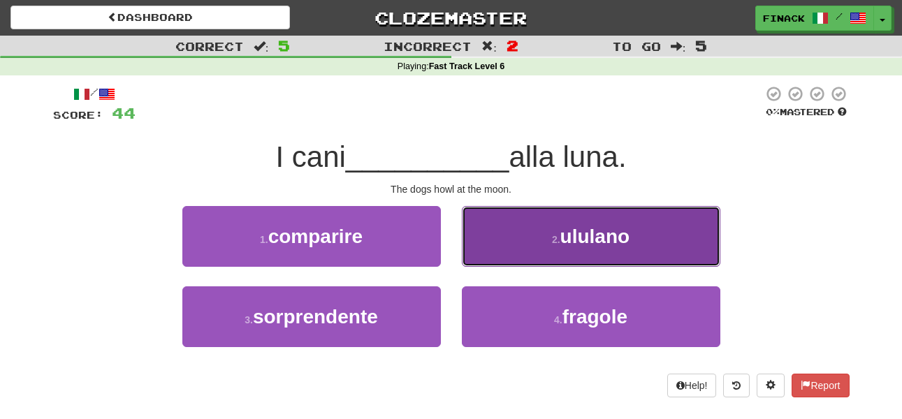
click at [500, 253] on button "2 . ululano" at bounding box center [591, 236] width 258 height 61
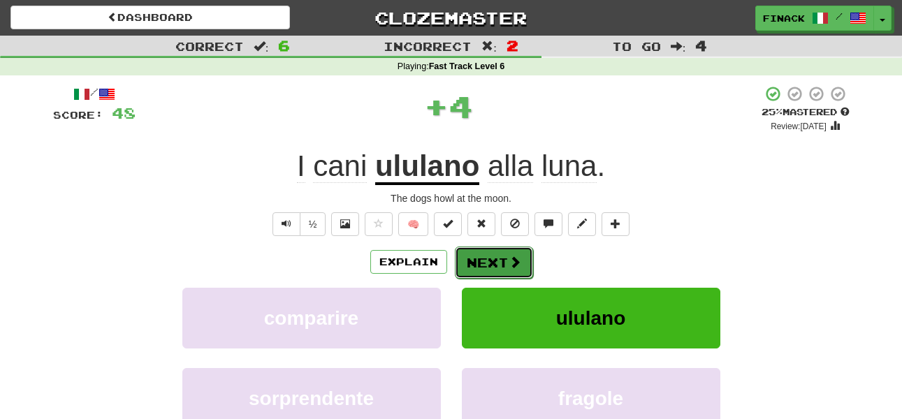
click at [494, 258] on button "Next" at bounding box center [494, 263] width 78 height 32
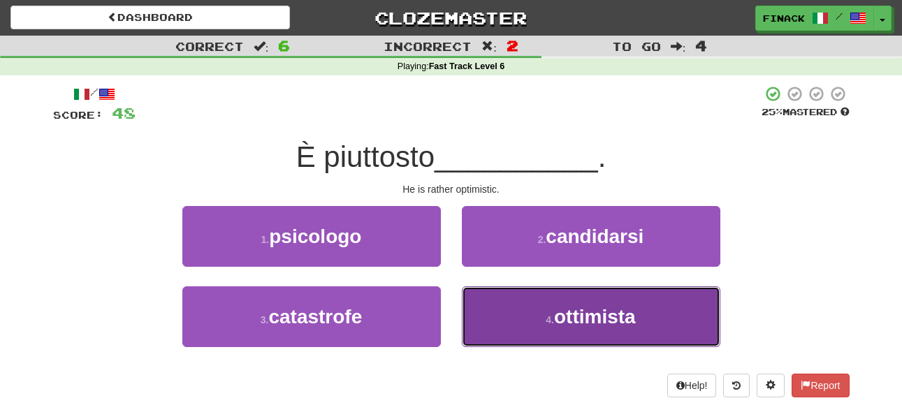
click at [516, 331] on button "4 . ottimista" at bounding box center [591, 316] width 258 height 61
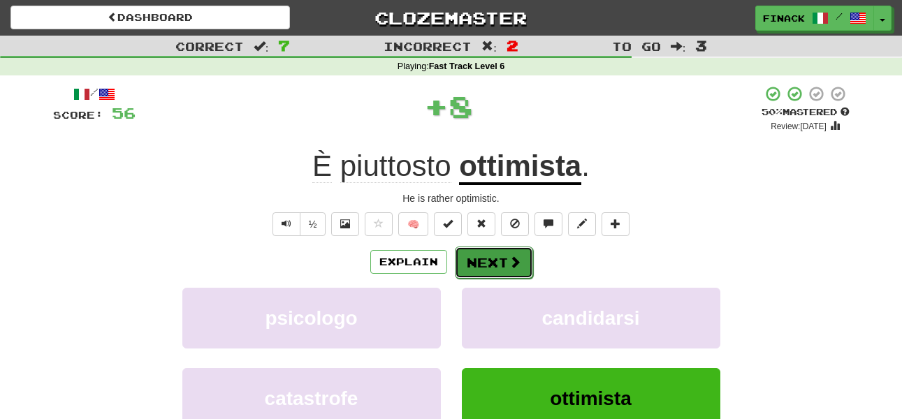
click at [508, 264] on span at bounding box center [514, 262] width 13 height 13
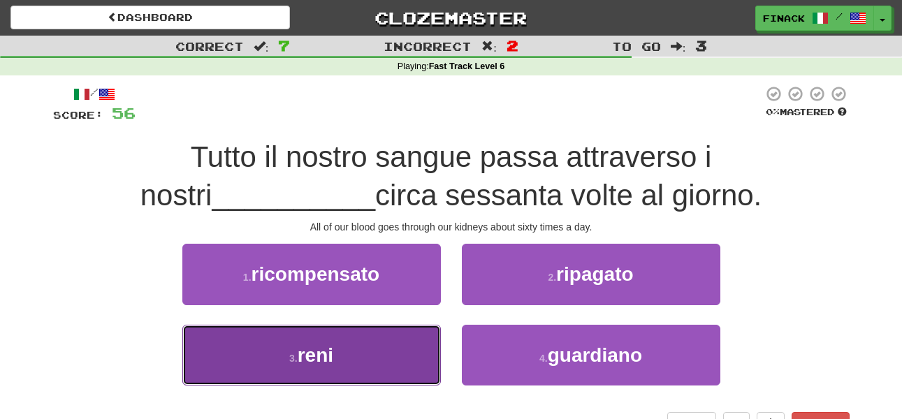
click at [405, 345] on button "3 . reni" at bounding box center [311, 355] width 258 height 61
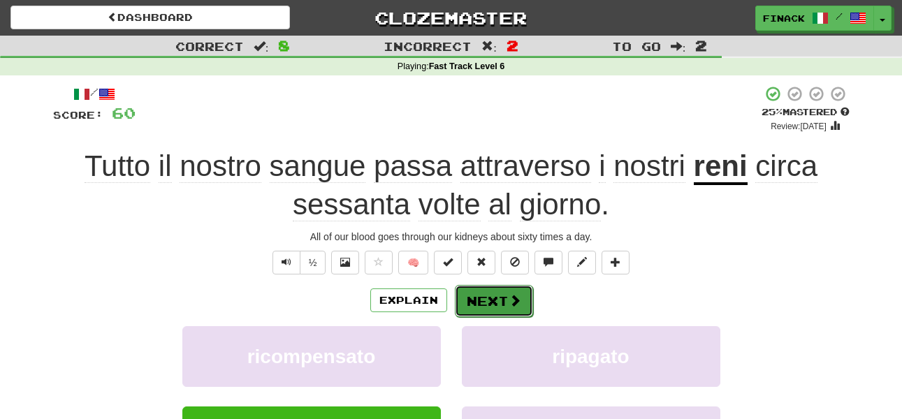
click at [497, 289] on button "Next" at bounding box center [494, 301] width 78 height 32
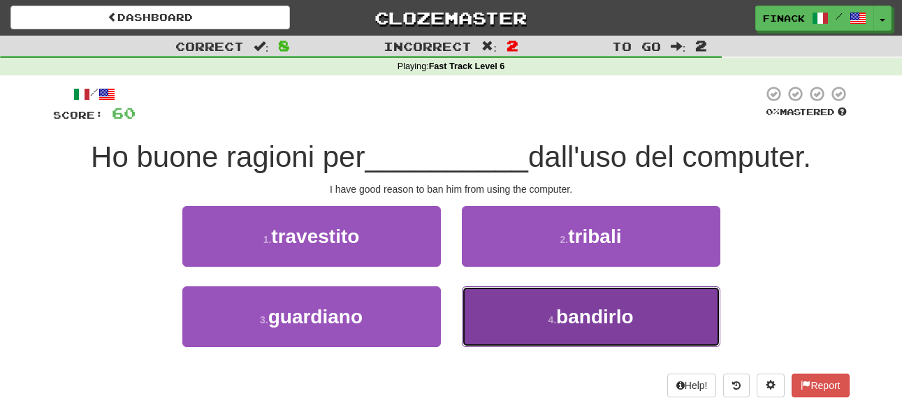
click at [533, 336] on button "4 . bandirlo" at bounding box center [591, 316] width 258 height 61
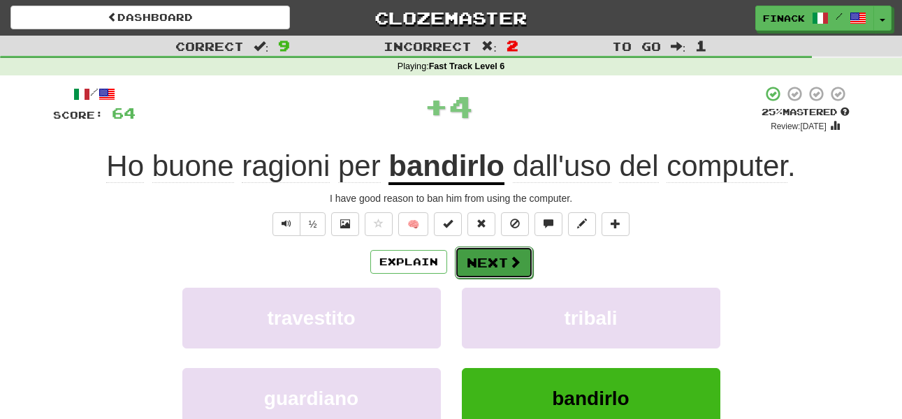
click at [492, 265] on button "Next" at bounding box center [494, 263] width 78 height 32
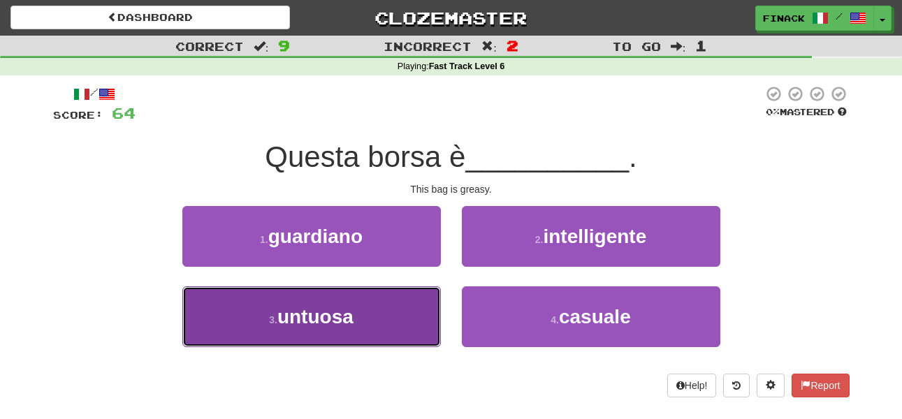
click at [409, 322] on button "3 . untuosa" at bounding box center [311, 316] width 258 height 61
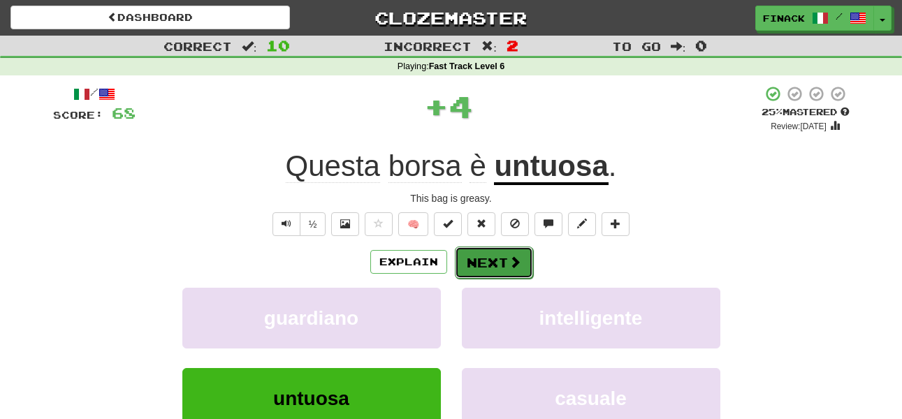
click at [506, 259] on button "Next" at bounding box center [494, 263] width 78 height 32
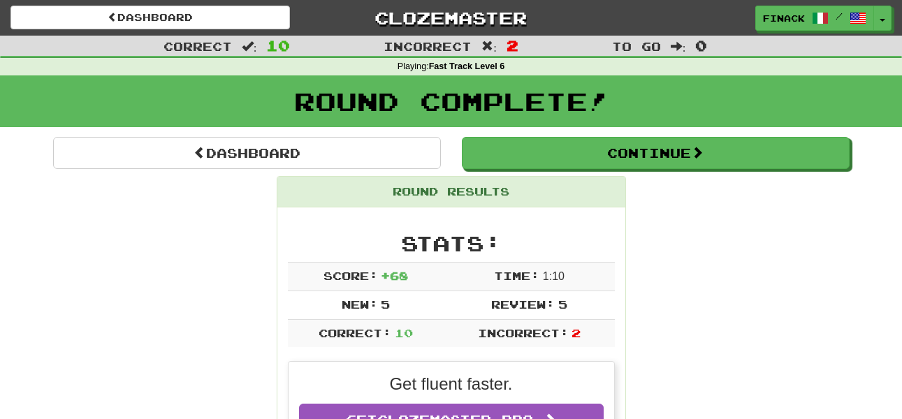
click at [577, 186] on div "Round Results" at bounding box center [451, 192] width 348 height 31
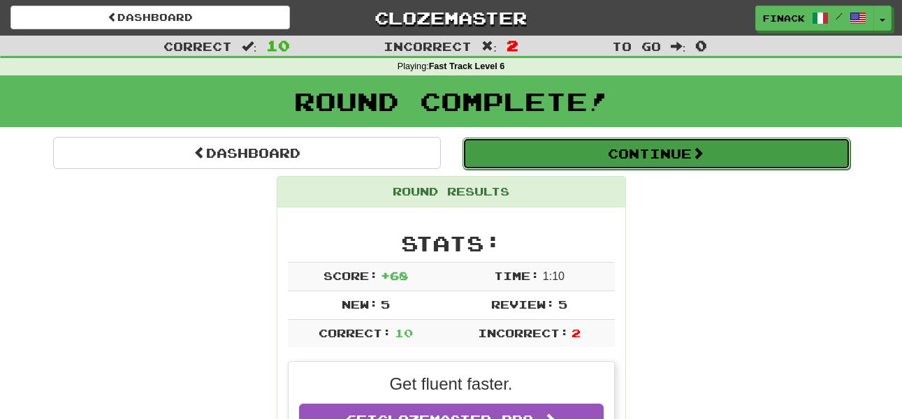
click at [578, 163] on button "Continue" at bounding box center [656, 154] width 388 height 32
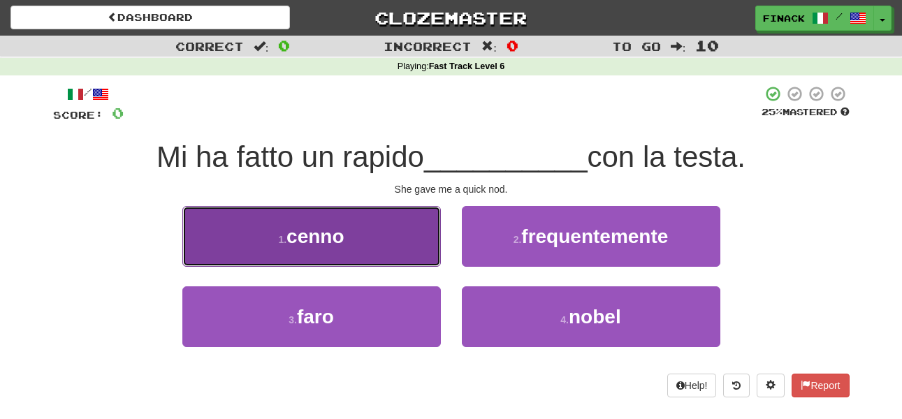
click at [409, 258] on button "1 . cenno" at bounding box center [311, 236] width 258 height 61
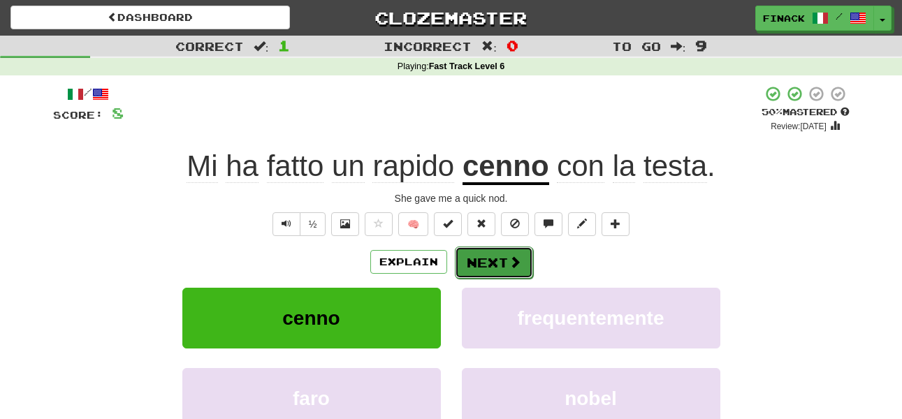
click at [514, 259] on span at bounding box center [514, 262] width 13 height 13
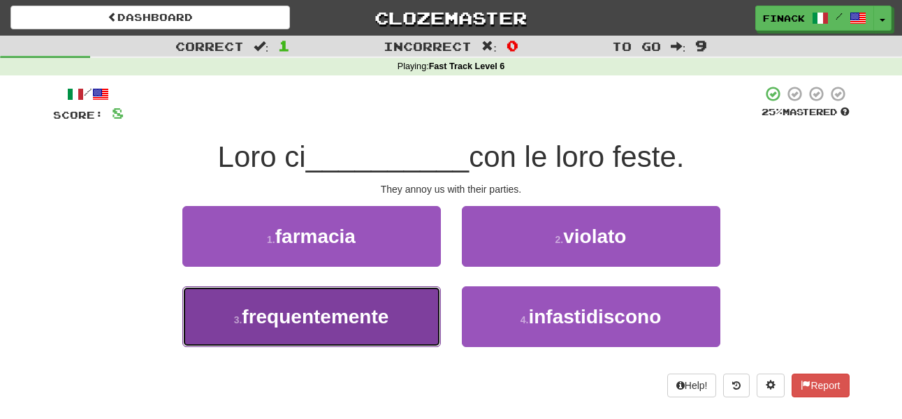
click at [439, 313] on button "3 . frequentemente" at bounding box center [311, 316] width 258 height 61
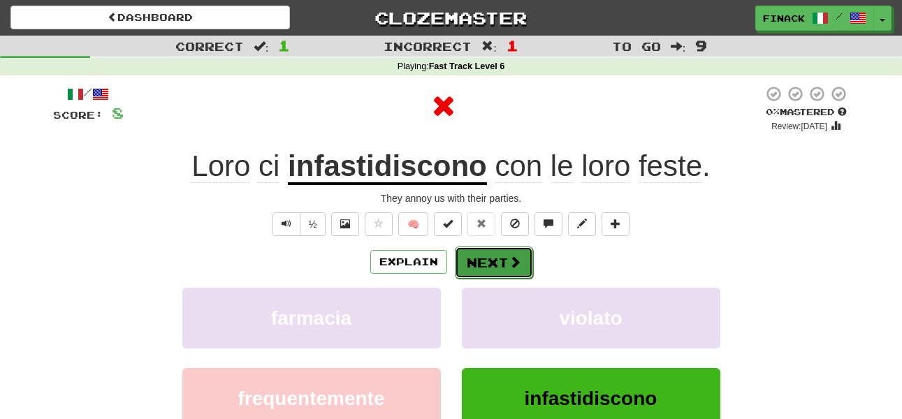
click at [495, 256] on button "Next" at bounding box center [494, 263] width 78 height 32
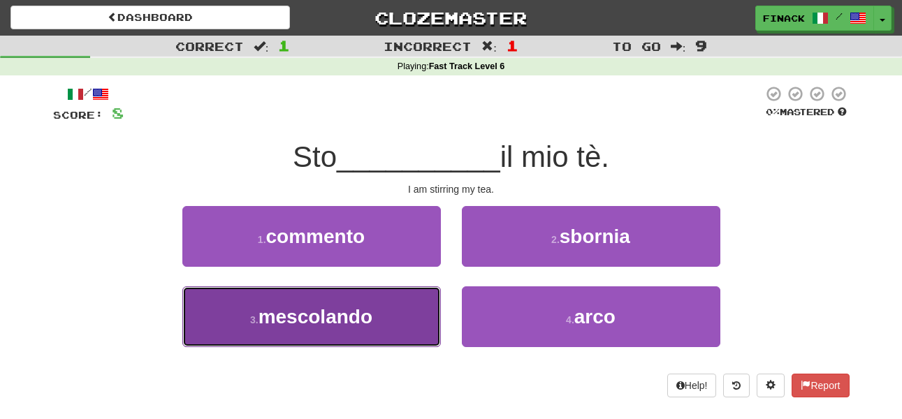
click at [427, 305] on button "3 . mescolando" at bounding box center [311, 316] width 258 height 61
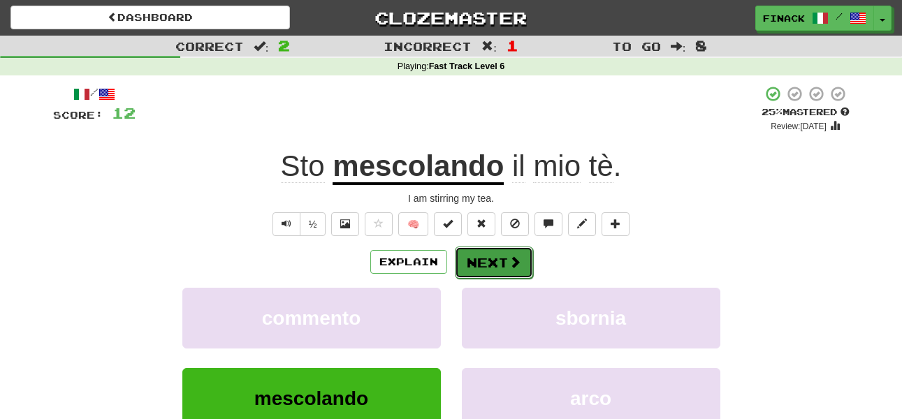
click at [475, 247] on button "Next" at bounding box center [494, 263] width 78 height 32
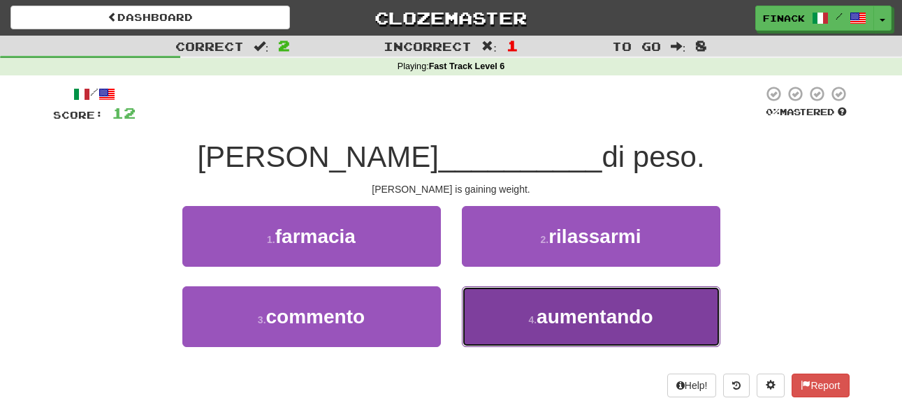
click at [510, 330] on button "4 . aumentando" at bounding box center [591, 316] width 258 height 61
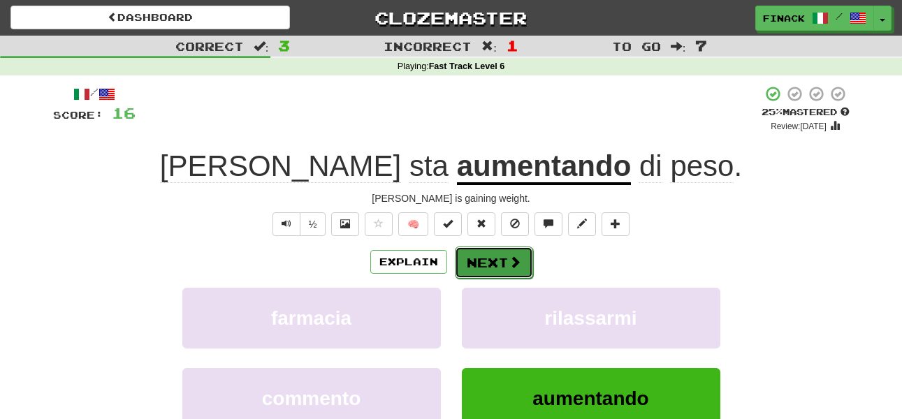
click at [485, 260] on button "Next" at bounding box center [494, 263] width 78 height 32
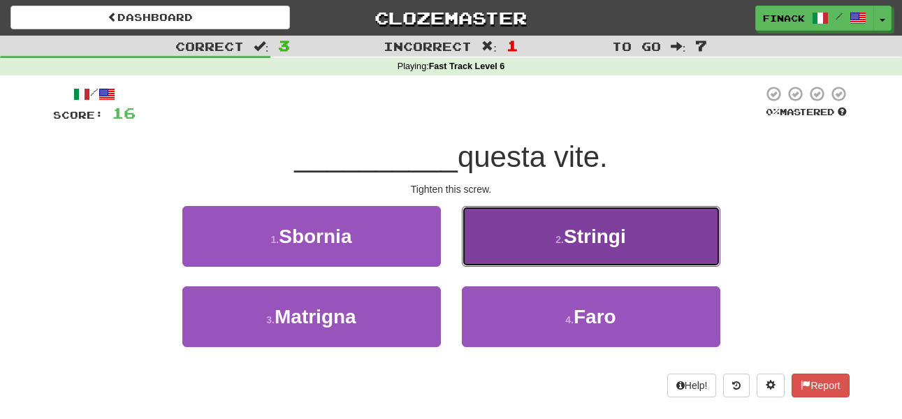
click at [519, 239] on button "2 . Stringi" at bounding box center [591, 236] width 258 height 61
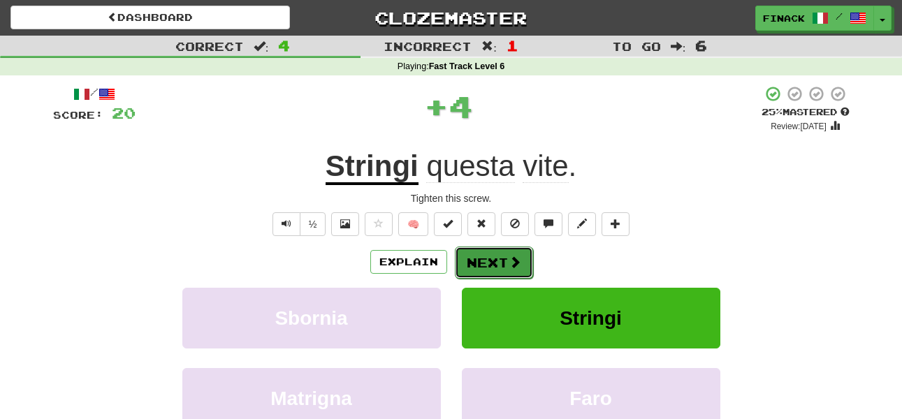
click at [502, 260] on button "Next" at bounding box center [494, 263] width 78 height 32
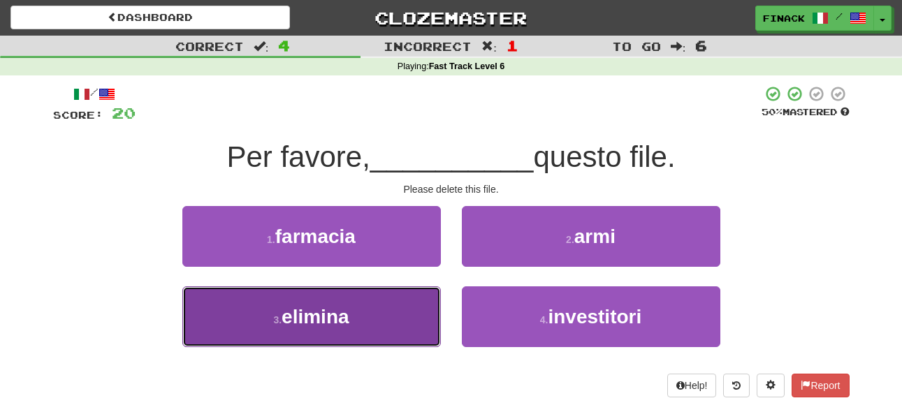
click at [404, 312] on button "3 . elimina" at bounding box center [311, 316] width 258 height 61
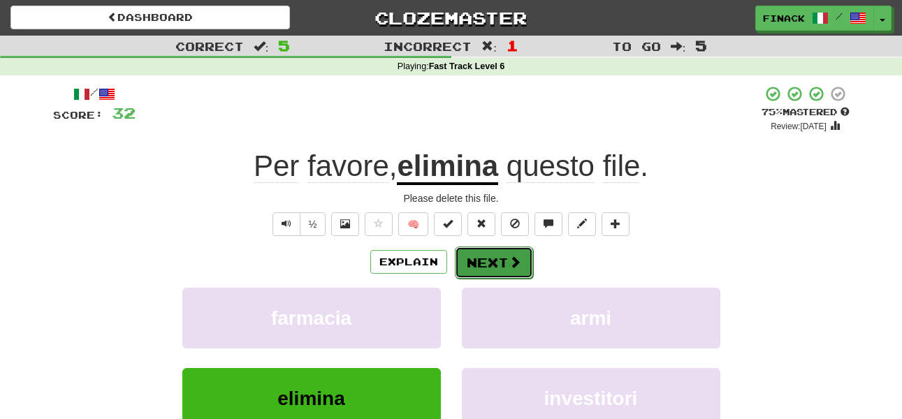
click at [485, 273] on button "Next" at bounding box center [494, 263] width 78 height 32
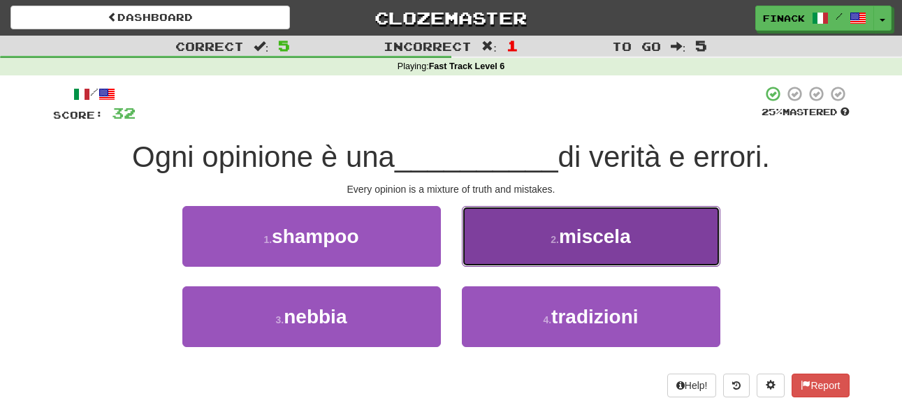
click at [509, 247] on button "2 . miscela" at bounding box center [591, 236] width 258 height 61
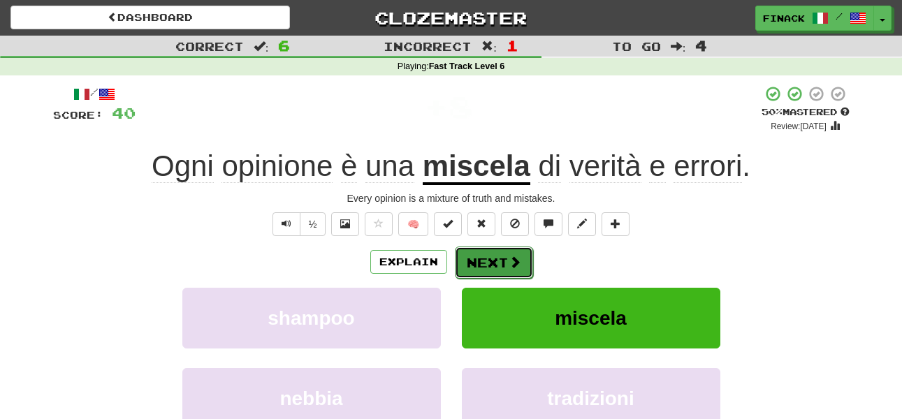
click at [495, 270] on button "Next" at bounding box center [494, 263] width 78 height 32
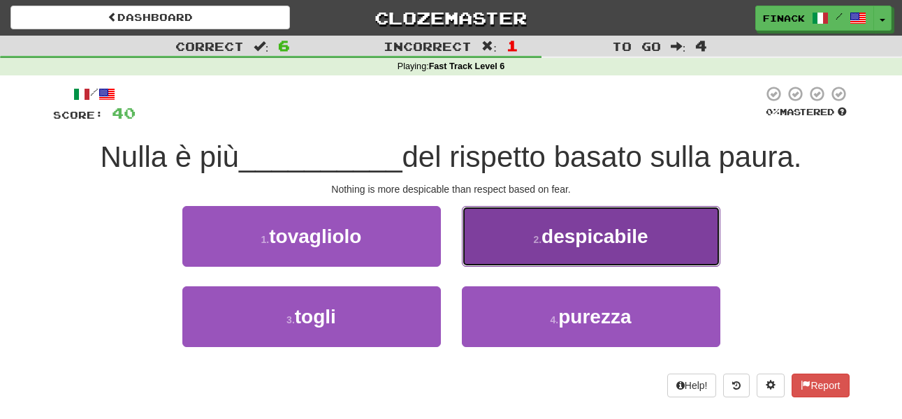
click at [513, 245] on button "2 . despicabile" at bounding box center [591, 236] width 258 height 61
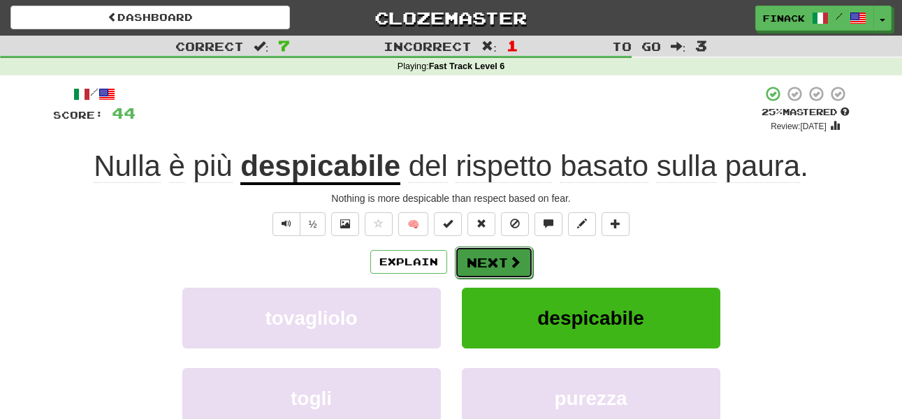
click at [502, 264] on button "Next" at bounding box center [494, 263] width 78 height 32
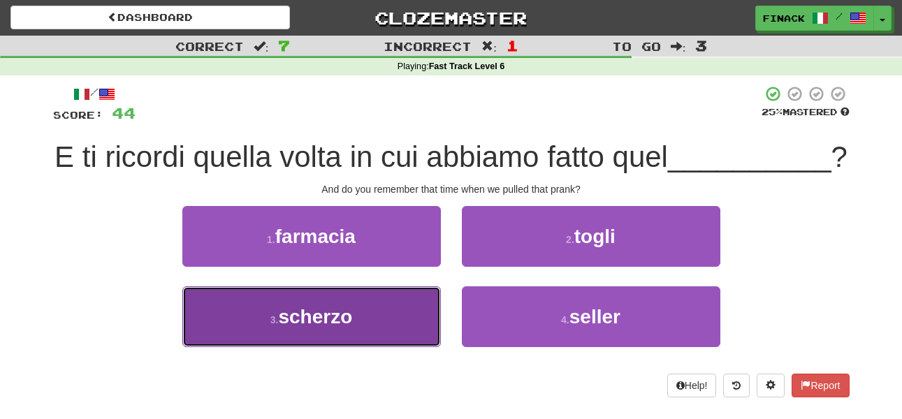
click at [418, 337] on button "3 . scherzo" at bounding box center [311, 316] width 258 height 61
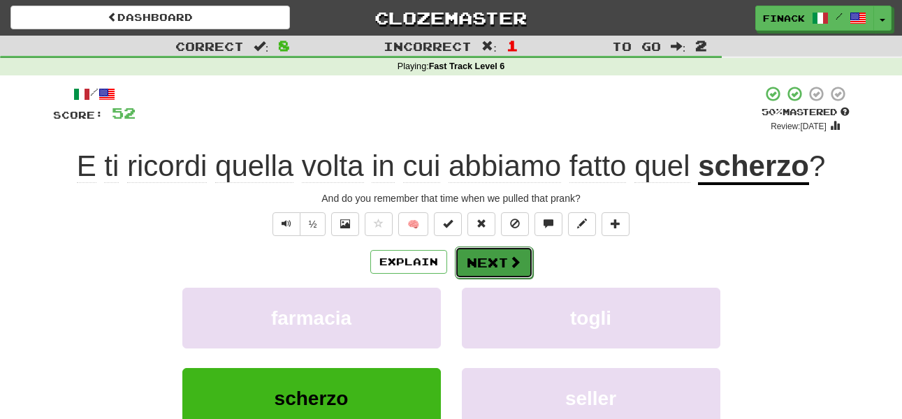
click at [494, 264] on button "Next" at bounding box center [494, 263] width 78 height 32
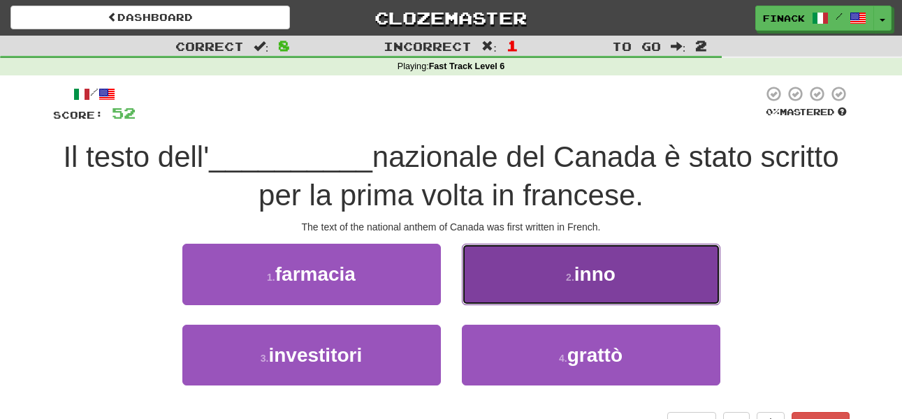
click at [504, 284] on button "2 . inno" at bounding box center [591, 274] width 258 height 61
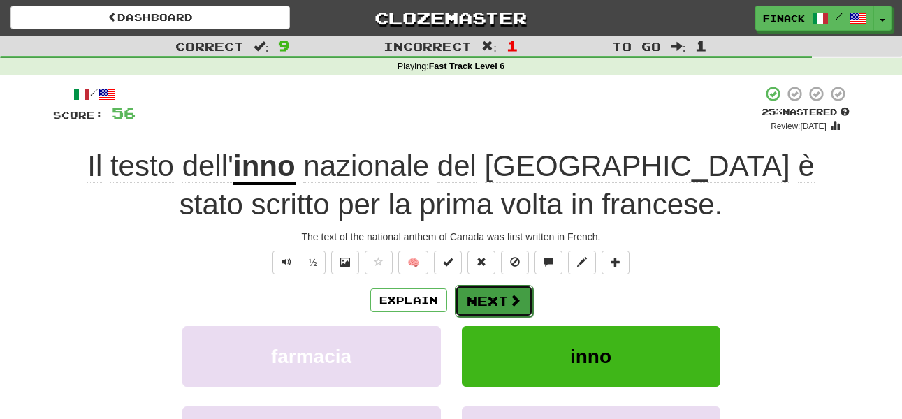
click at [504, 300] on button "Next" at bounding box center [494, 301] width 78 height 32
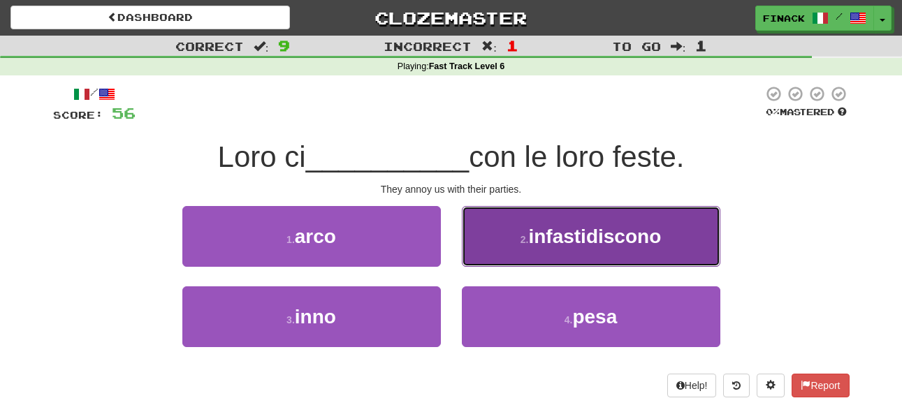
click at [520, 244] on small "2 ." at bounding box center [524, 239] width 8 height 11
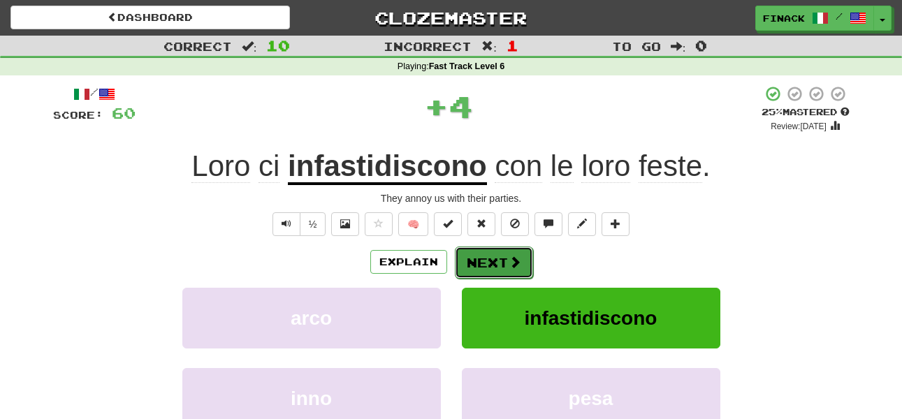
click at [497, 263] on button "Next" at bounding box center [494, 263] width 78 height 32
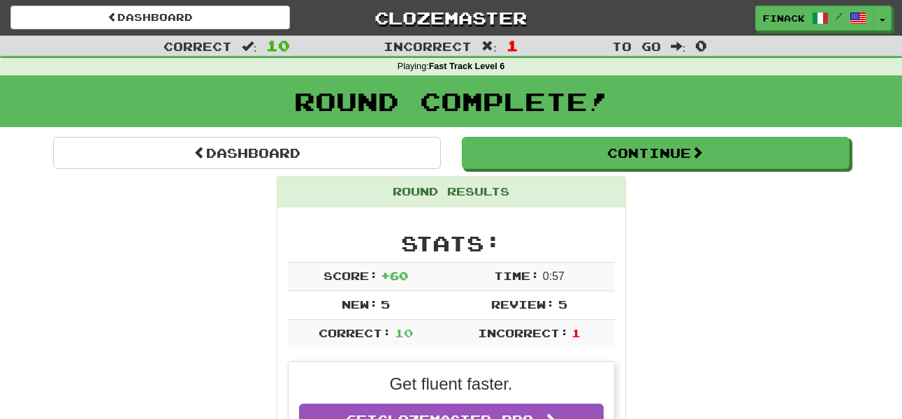
click at [892, 23] on div "Finack / Toggle Dropdown Dashboard Leaderboard Activity Feed Notifications Prof…" at bounding box center [751, 18] width 300 height 25
click at [888, 21] on button "Toggle Dropdown" at bounding box center [883, 18] width 18 height 25
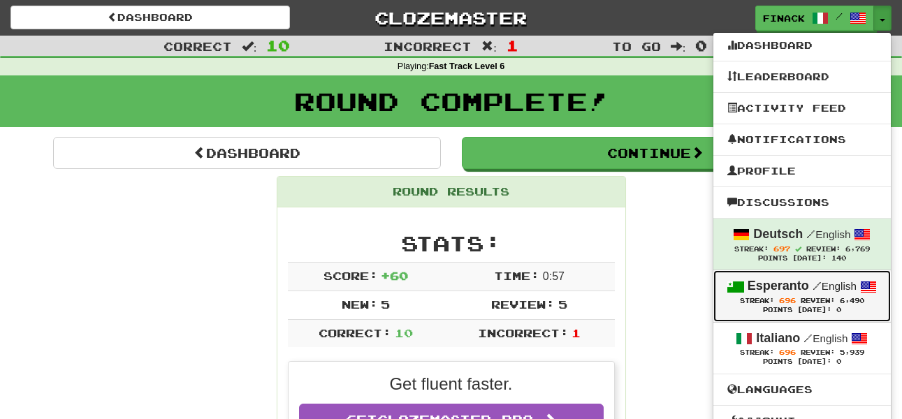
click at [786, 288] on strong "Esperanto" at bounding box center [777, 286] width 61 height 14
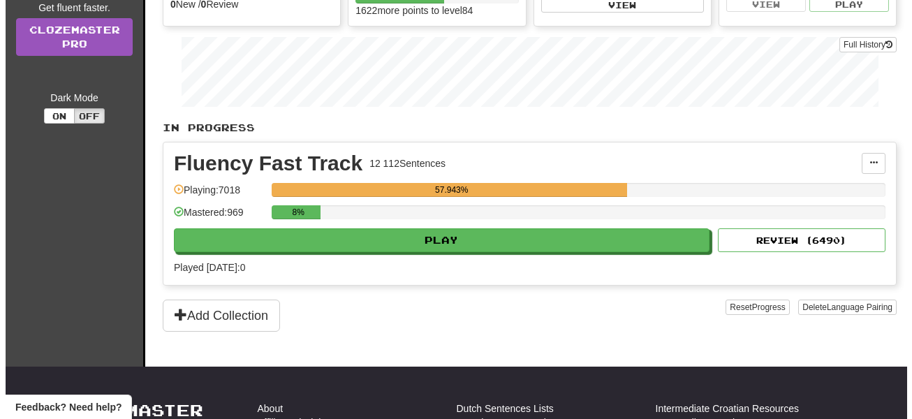
scroll to position [164, 0]
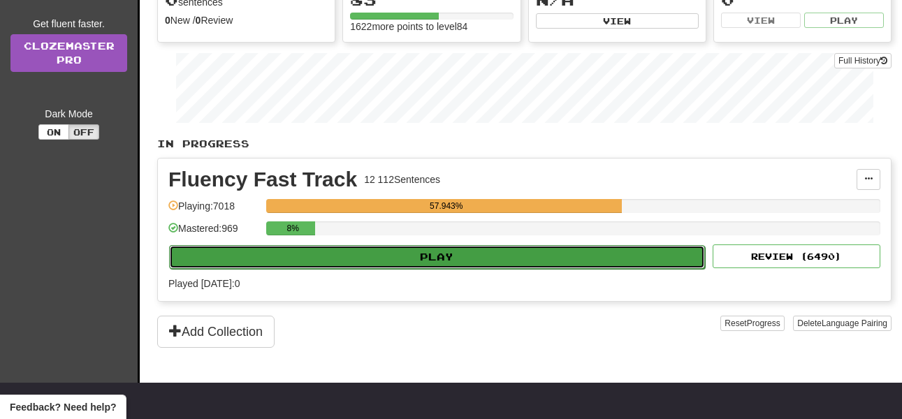
click at [464, 256] on button "Play" at bounding box center [437, 257] width 536 height 24
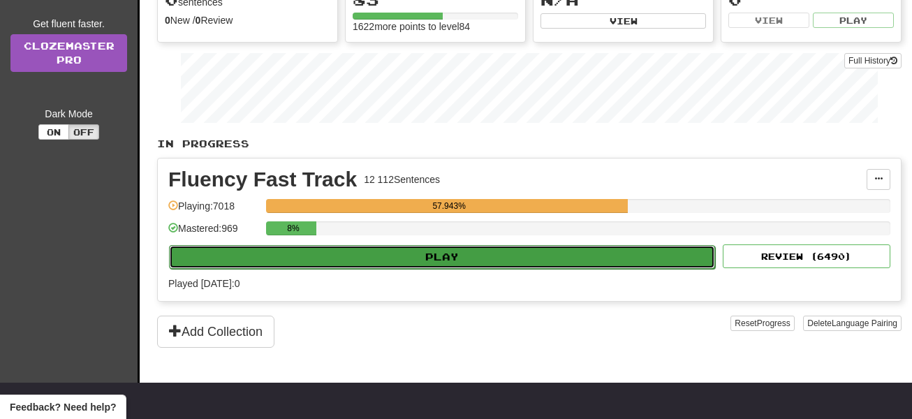
select select "**"
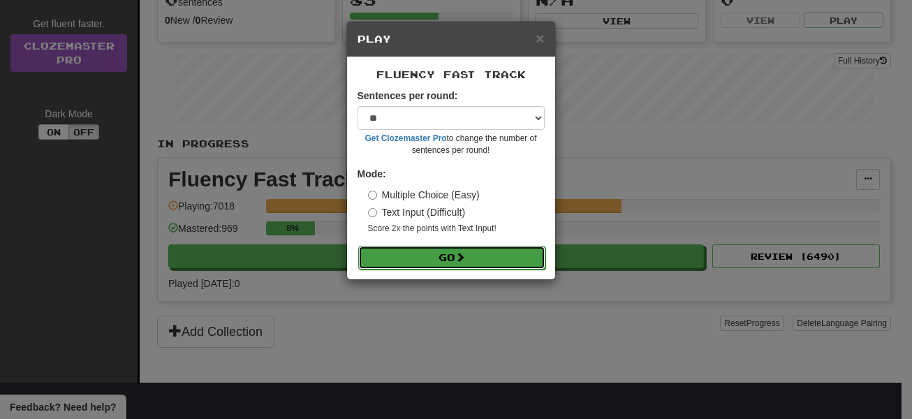
click at [464, 247] on button "Go" at bounding box center [451, 258] width 187 height 24
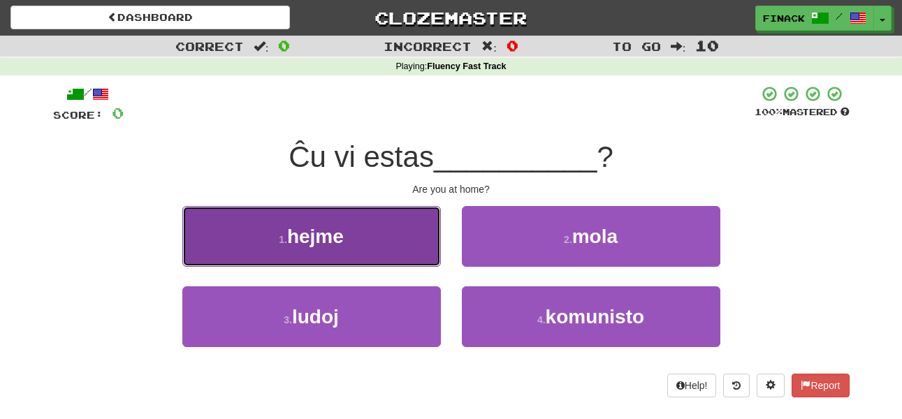
click at [363, 256] on button "1 . hejme" at bounding box center [311, 236] width 258 height 61
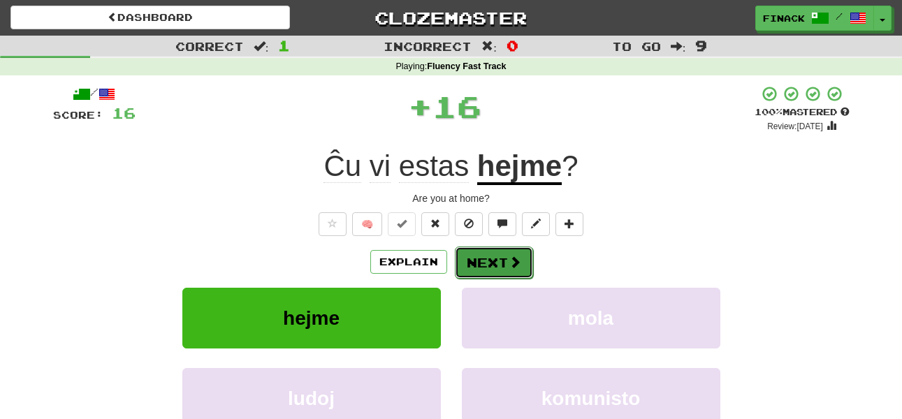
click at [487, 265] on button "Next" at bounding box center [494, 263] width 78 height 32
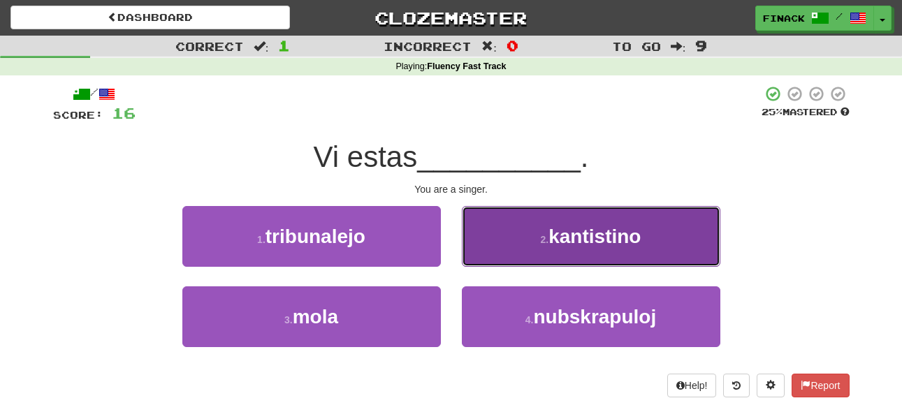
click at [515, 251] on button "2 . kantistino" at bounding box center [591, 236] width 258 height 61
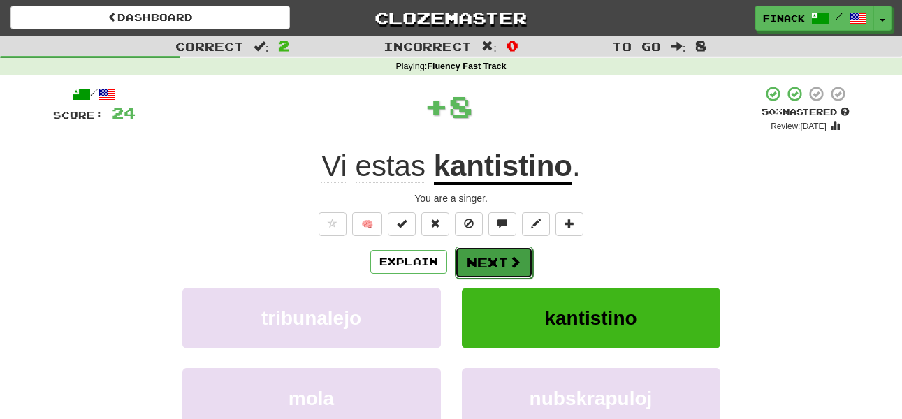
click at [492, 263] on button "Next" at bounding box center [494, 263] width 78 height 32
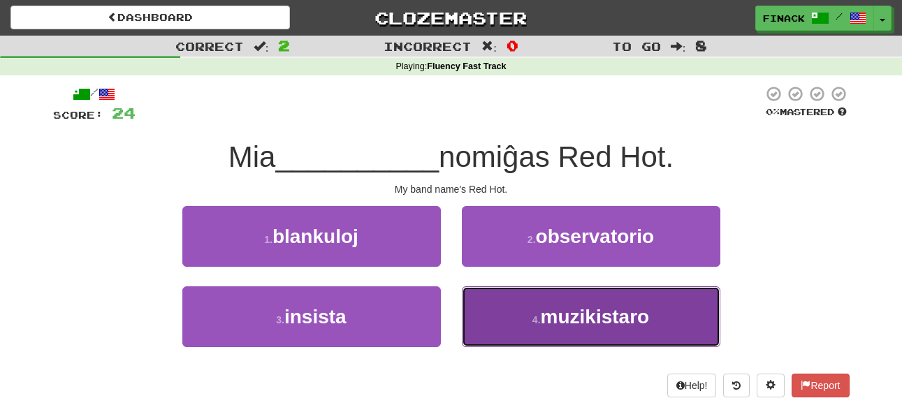
click at [511, 320] on button "4 . muzikistaro" at bounding box center [591, 316] width 258 height 61
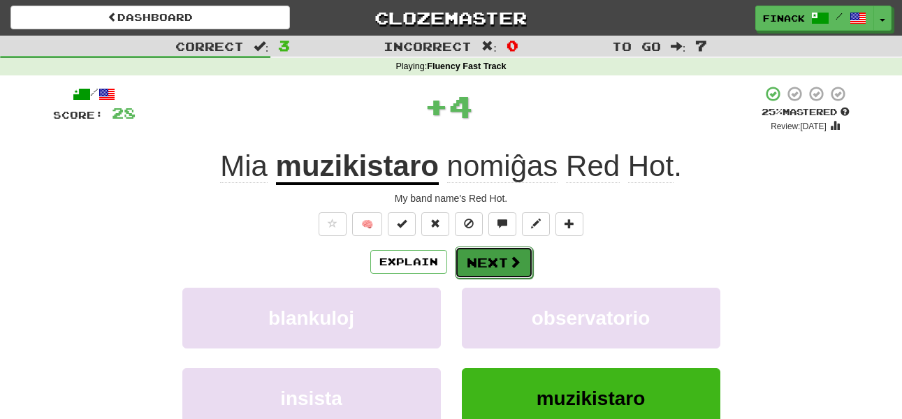
click at [491, 260] on button "Next" at bounding box center [494, 263] width 78 height 32
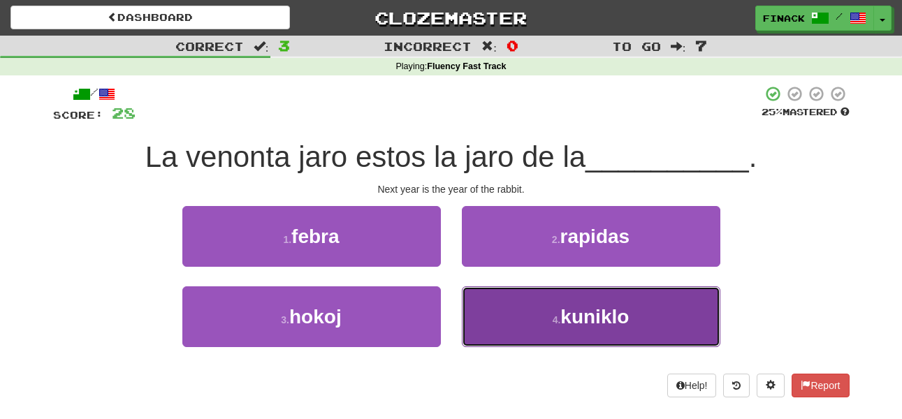
click at [504, 318] on button "4 . kuniklo" at bounding box center [591, 316] width 258 height 61
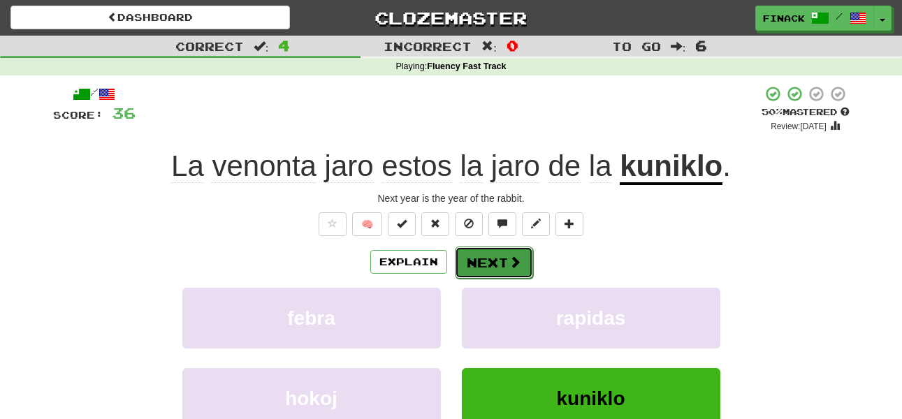
click at [473, 267] on button "Next" at bounding box center [494, 263] width 78 height 32
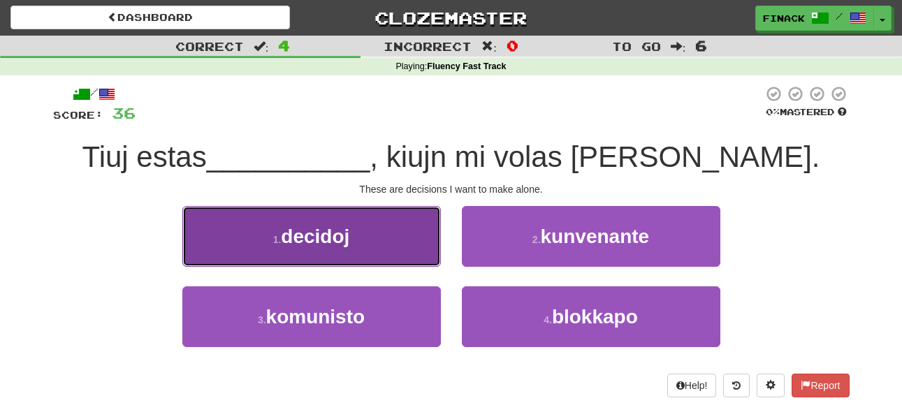
click at [393, 238] on button "1 . decidoj" at bounding box center [311, 236] width 258 height 61
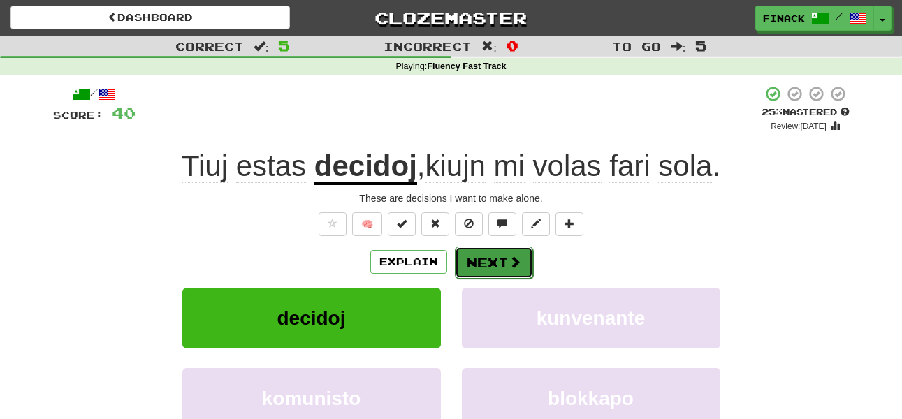
click at [471, 254] on button "Next" at bounding box center [494, 263] width 78 height 32
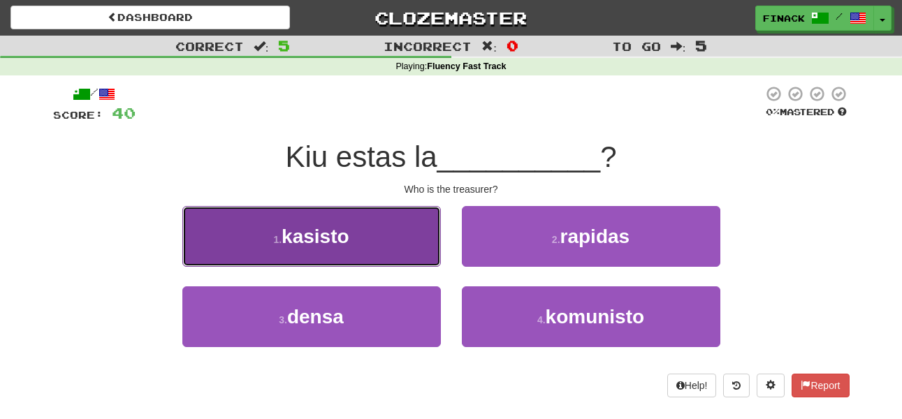
click at [382, 239] on button "1 . kasisto" at bounding box center [311, 236] width 258 height 61
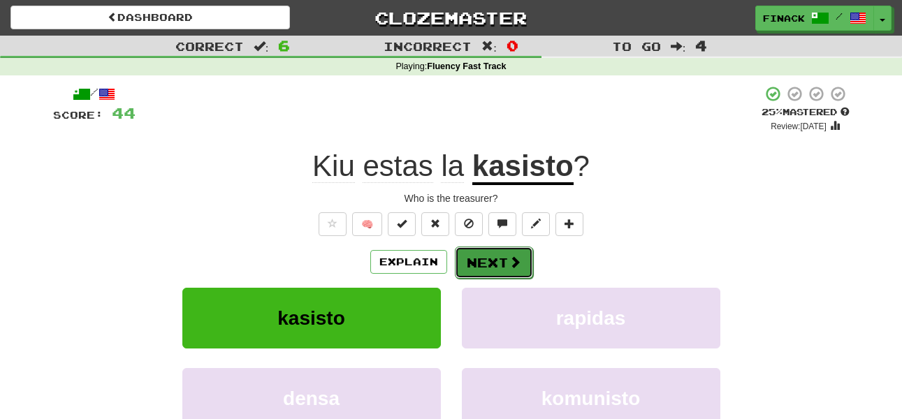
click at [493, 250] on button "Next" at bounding box center [494, 263] width 78 height 32
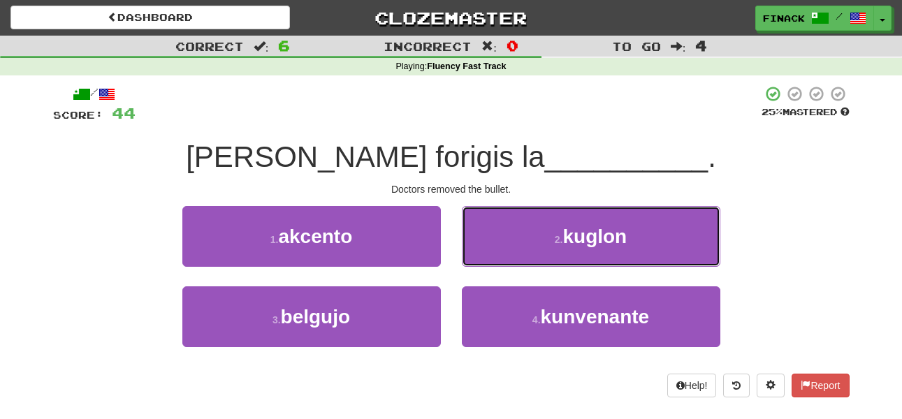
click at [493, 250] on button "2 . kuglon" at bounding box center [591, 236] width 258 height 61
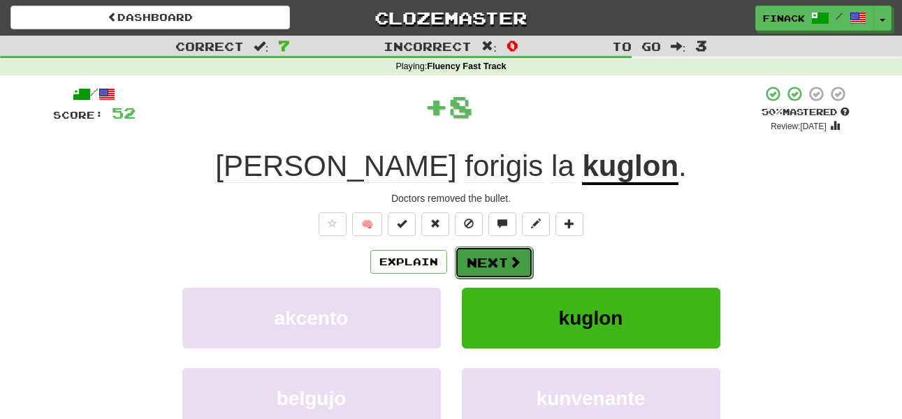
click at [501, 265] on button "Next" at bounding box center [494, 263] width 78 height 32
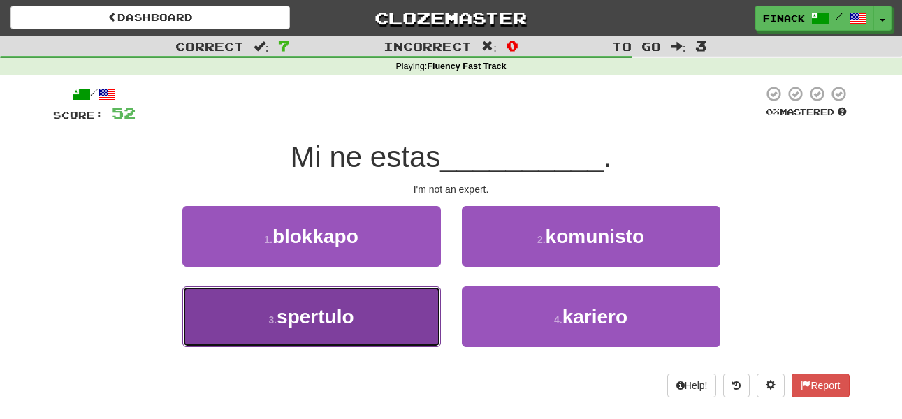
click at [405, 311] on button "3 . spertulo" at bounding box center [311, 316] width 258 height 61
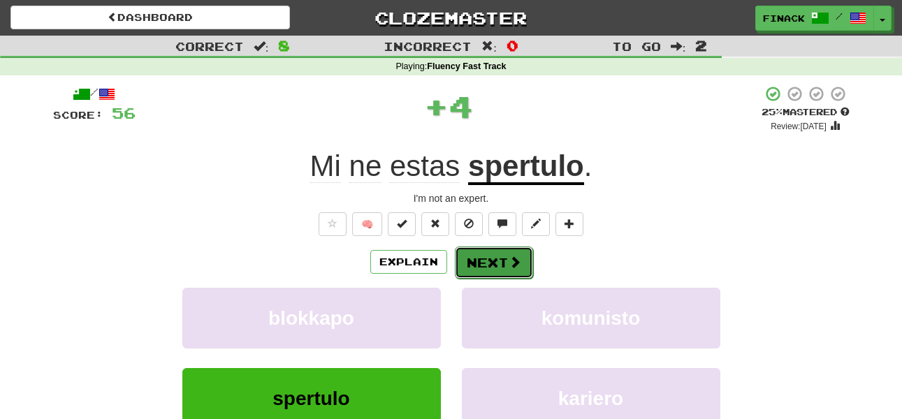
click at [499, 256] on button "Next" at bounding box center [494, 263] width 78 height 32
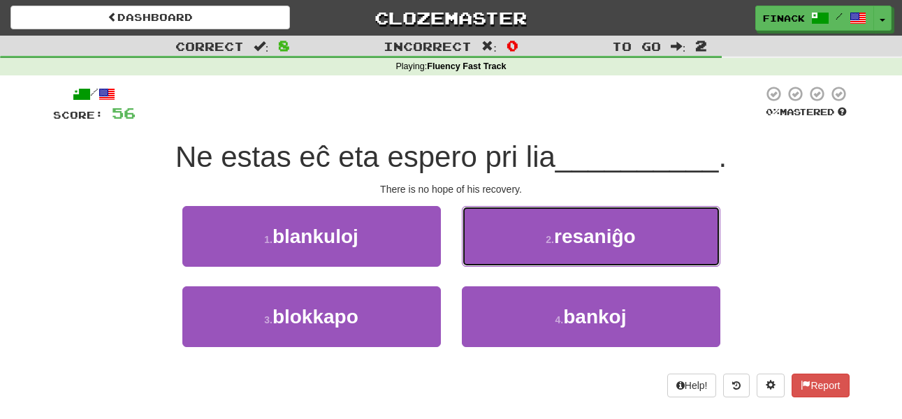
click at [499, 256] on button "2 . resaniĝo" at bounding box center [591, 236] width 258 height 61
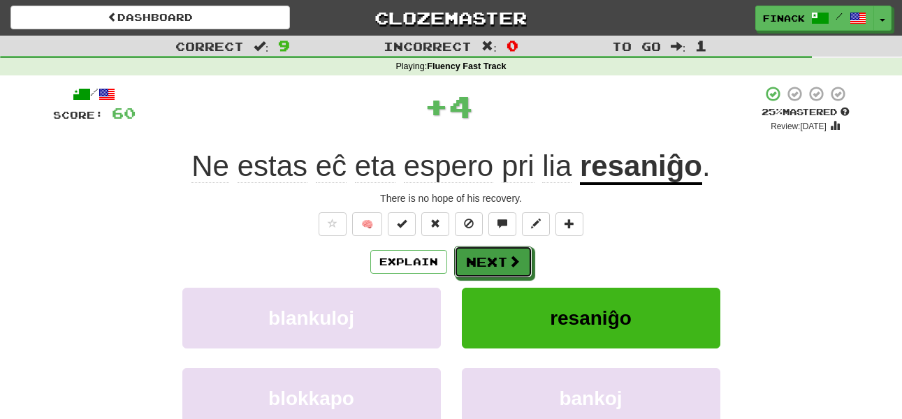
click at [499, 256] on button "Next" at bounding box center [493, 262] width 78 height 32
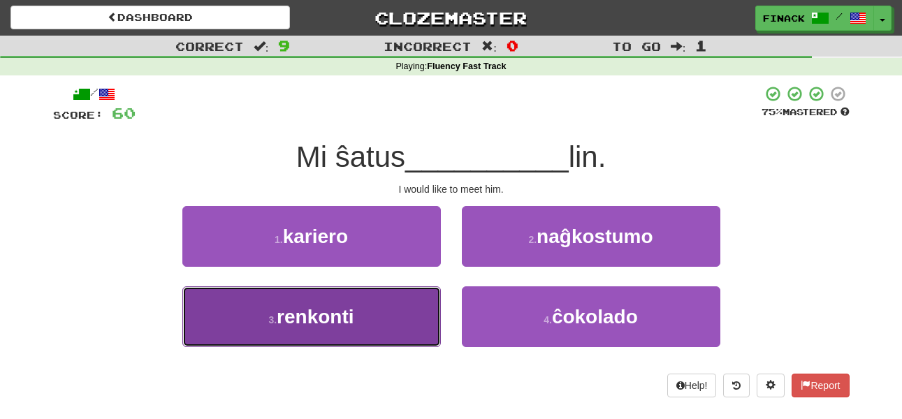
click at [380, 300] on button "3 . renkonti" at bounding box center [311, 316] width 258 height 61
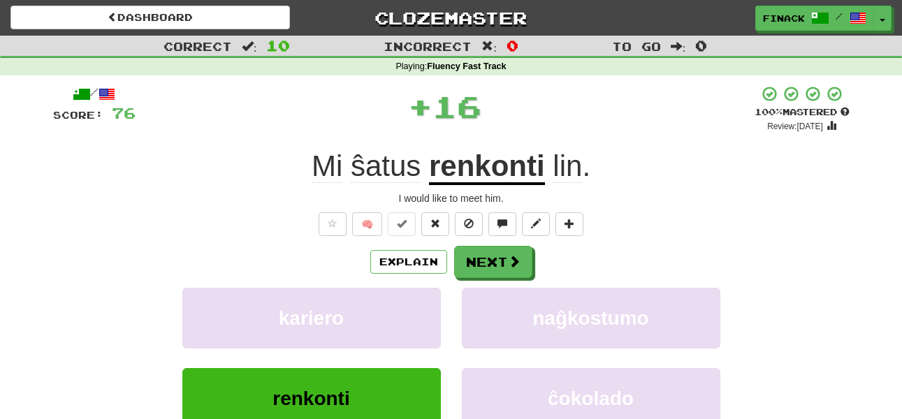
click at [501, 244] on div "/ Score: 76 + 16 100 % Mastered Review: 2026-03-21 Mi ŝatus renkonti lin . I wo…" at bounding box center [451, 304] width 796 height 438
click at [505, 258] on button "Next" at bounding box center [494, 263] width 78 height 32
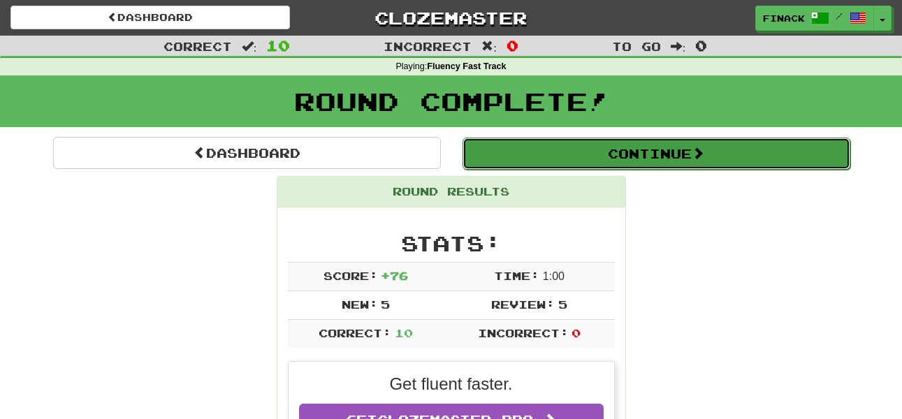
click at [492, 155] on button "Continue" at bounding box center [656, 154] width 388 height 32
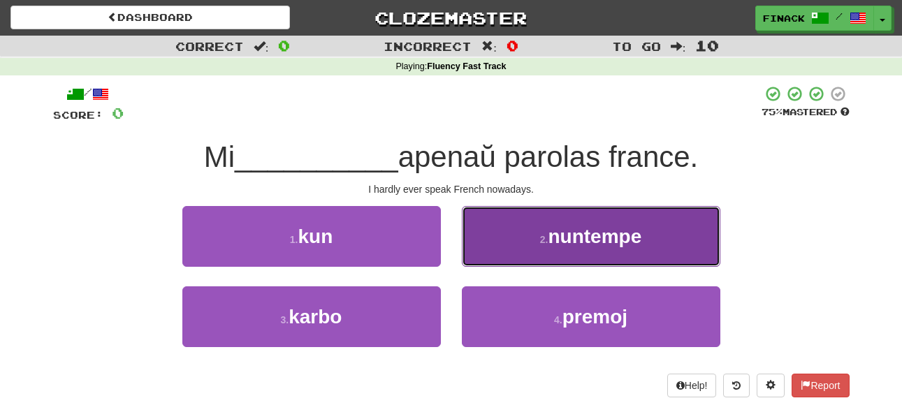
click at [510, 249] on button "2 . nuntempe" at bounding box center [591, 236] width 258 height 61
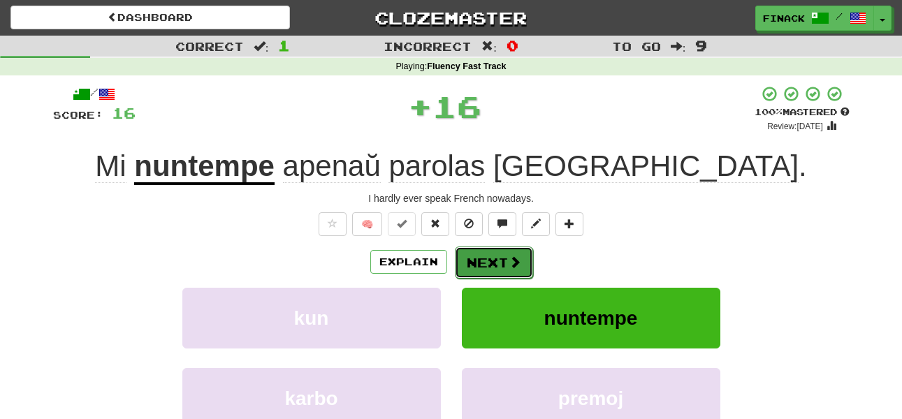
click at [504, 261] on button "Next" at bounding box center [494, 263] width 78 height 32
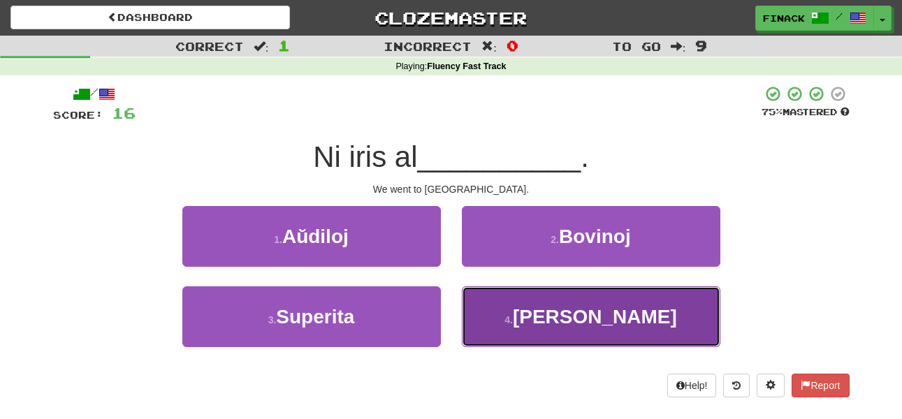
click at [541, 319] on button "4 . Londono" at bounding box center [591, 316] width 258 height 61
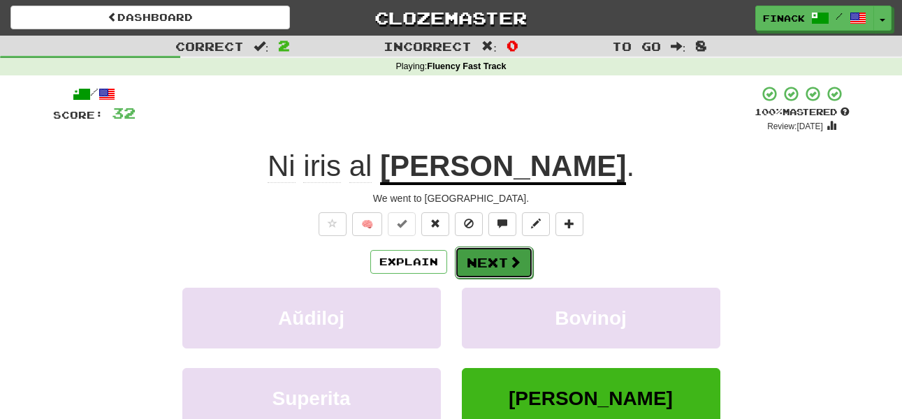
click at [493, 270] on button "Next" at bounding box center [494, 263] width 78 height 32
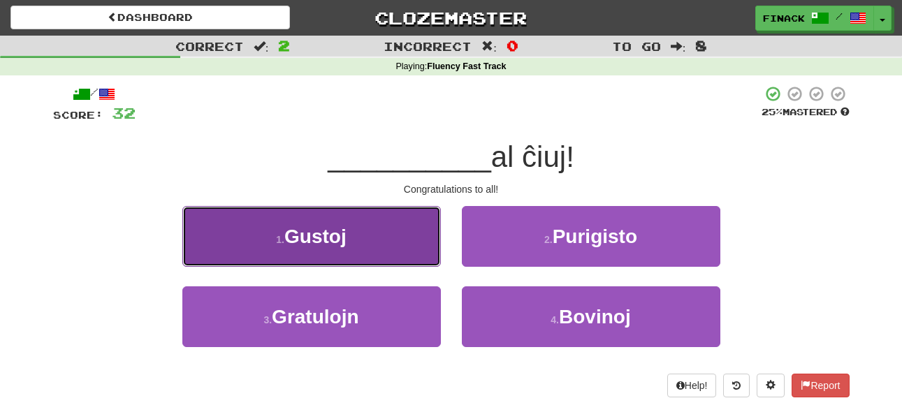
click at [378, 261] on button "1 . Gustoj" at bounding box center [311, 236] width 258 height 61
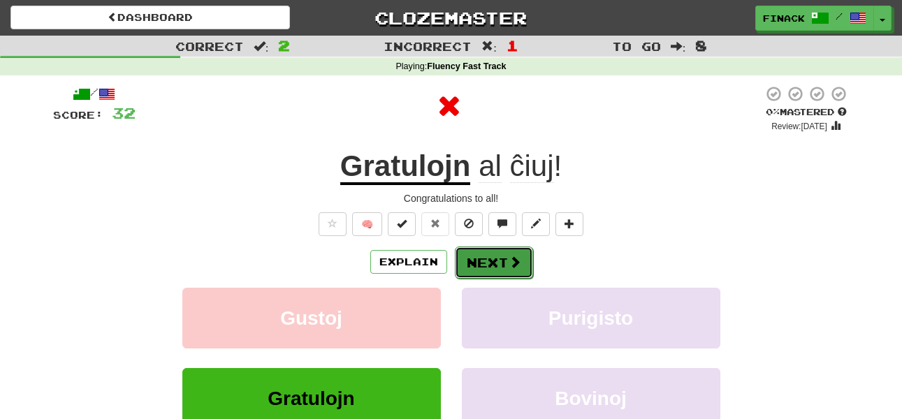
click at [483, 252] on button "Next" at bounding box center [494, 263] width 78 height 32
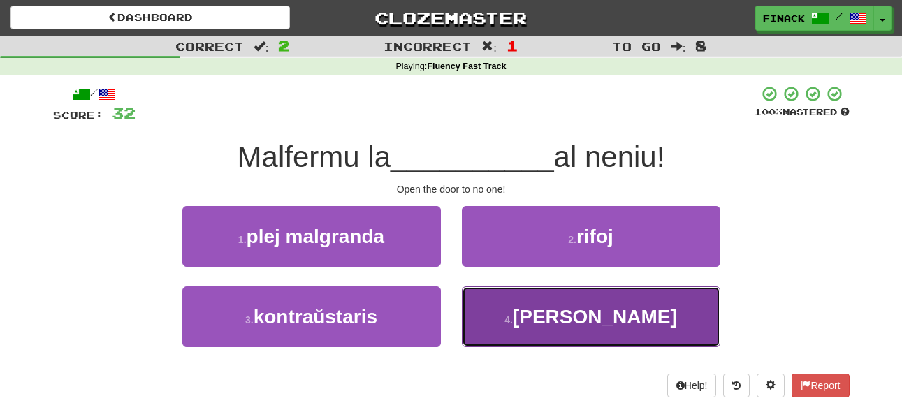
click at [544, 333] on button "4 . pordon" at bounding box center [591, 316] width 258 height 61
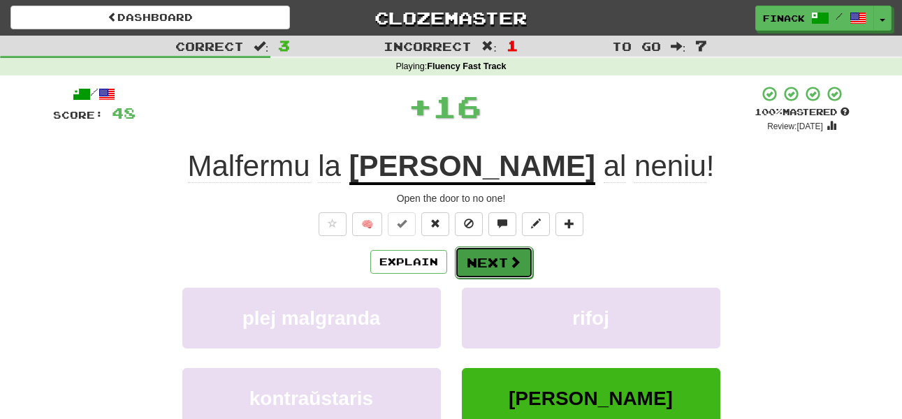
click at [508, 265] on span at bounding box center [514, 262] width 13 height 13
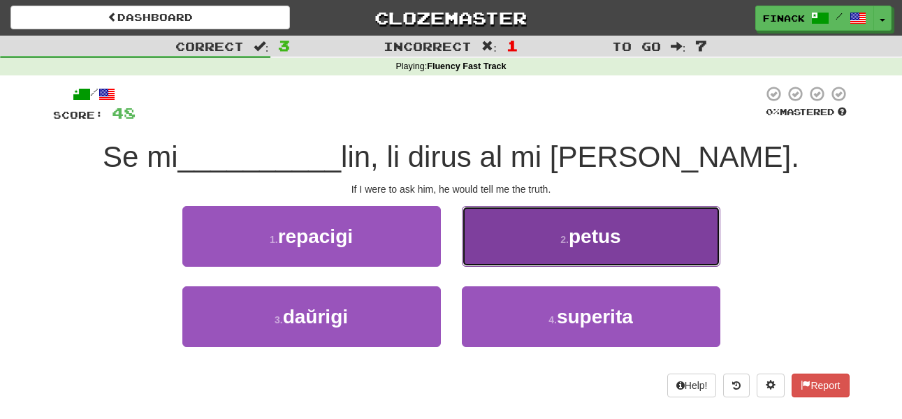
click at [510, 245] on button "2 . petus" at bounding box center [591, 236] width 258 height 61
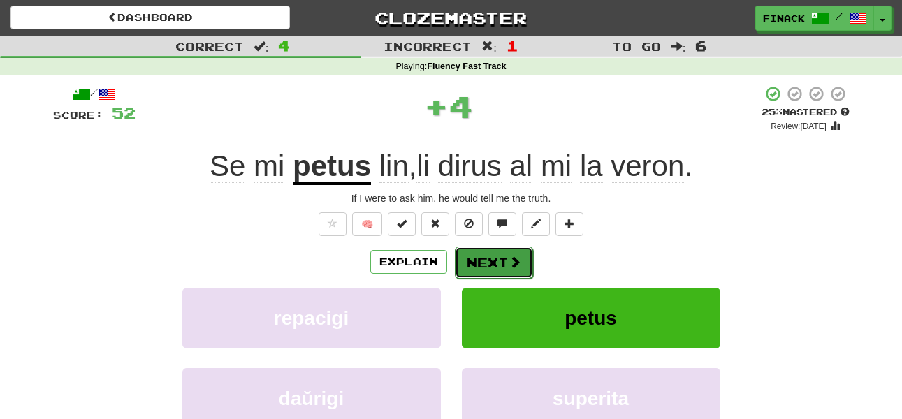
click at [502, 263] on button "Next" at bounding box center [494, 263] width 78 height 32
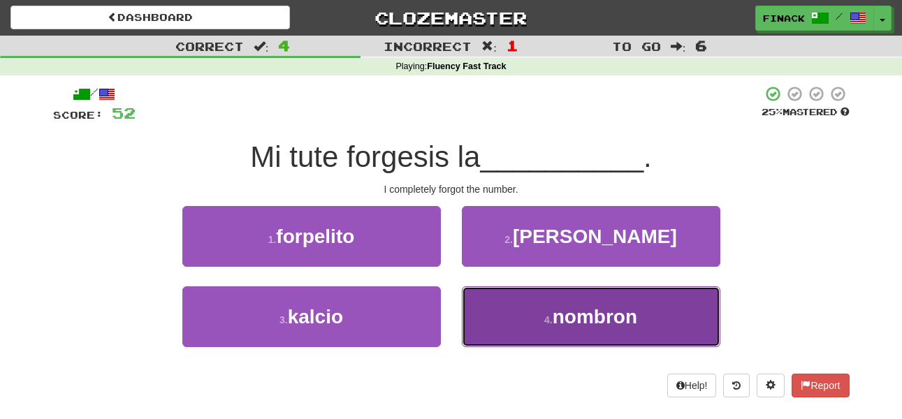
click at [502, 346] on button "4 . nombron" at bounding box center [591, 316] width 258 height 61
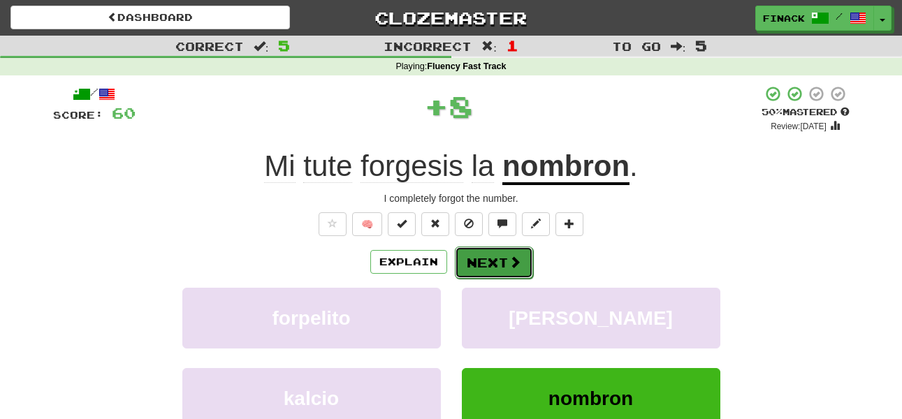
click at [497, 257] on button "Next" at bounding box center [494, 263] width 78 height 32
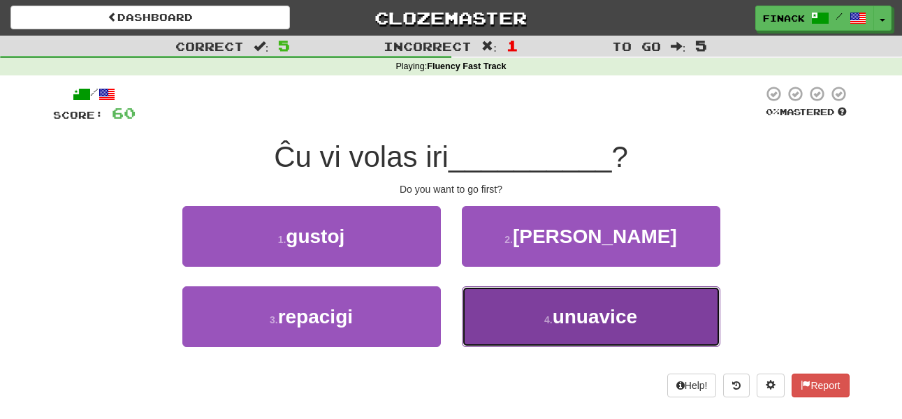
click at [525, 330] on button "4 . unuavice" at bounding box center [591, 316] width 258 height 61
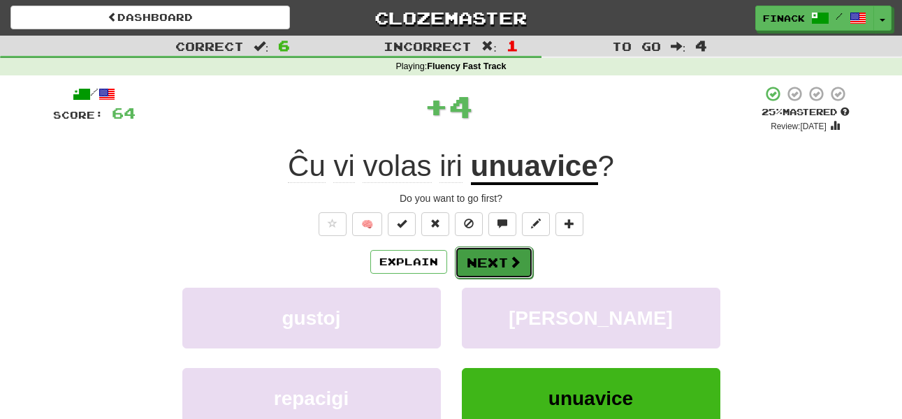
click at [503, 265] on button "Next" at bounding box center [494, 263] width 78 height 32
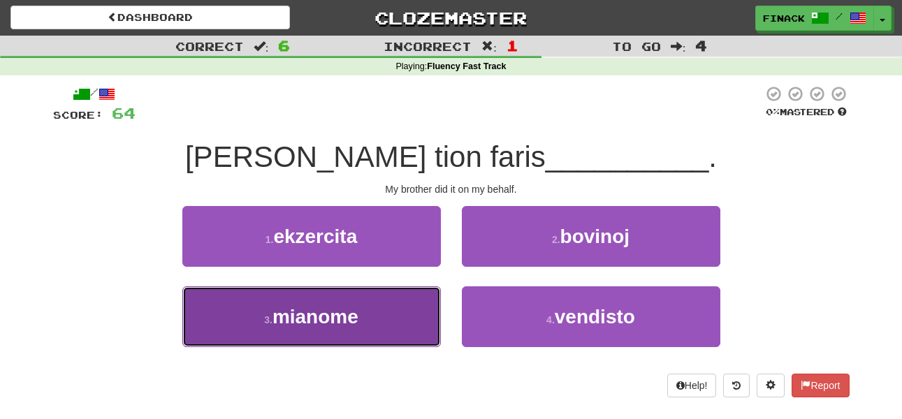
click at [426, 313] on button "3 . mianome" at bounding box center [311, 316] width 258 height 61
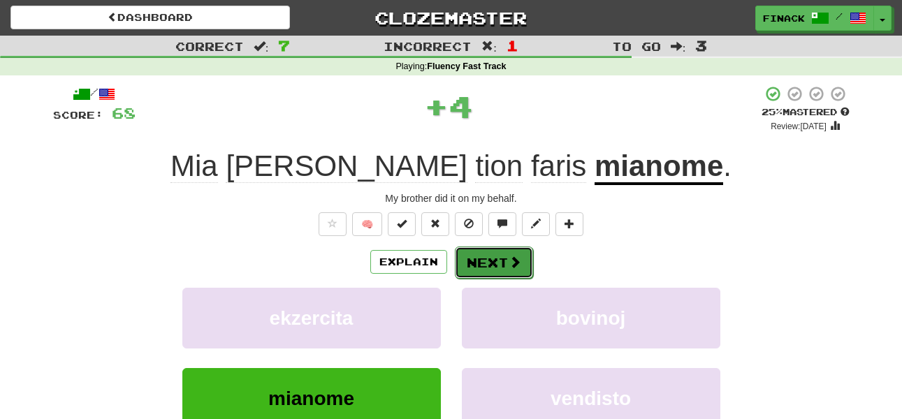
click at [485, 263] on button "Next" at bounding box center [494, 263] width 78 height 32
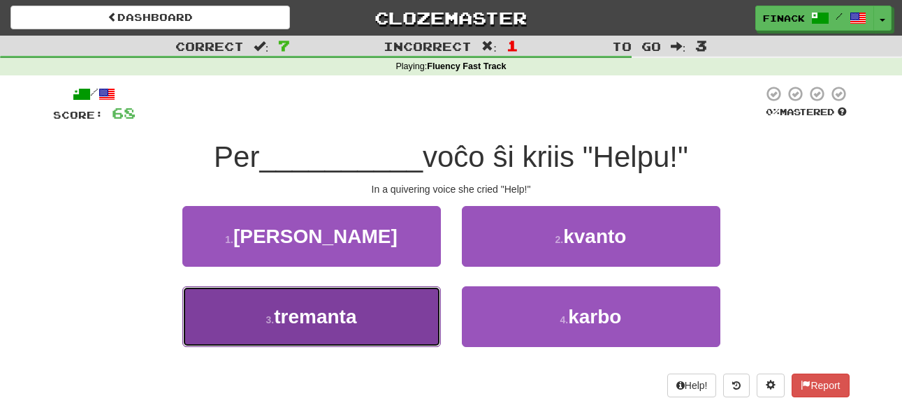
click at [427, 310] on button "3 . tremanta" at bounding box center [311, 316] width 258 height 61
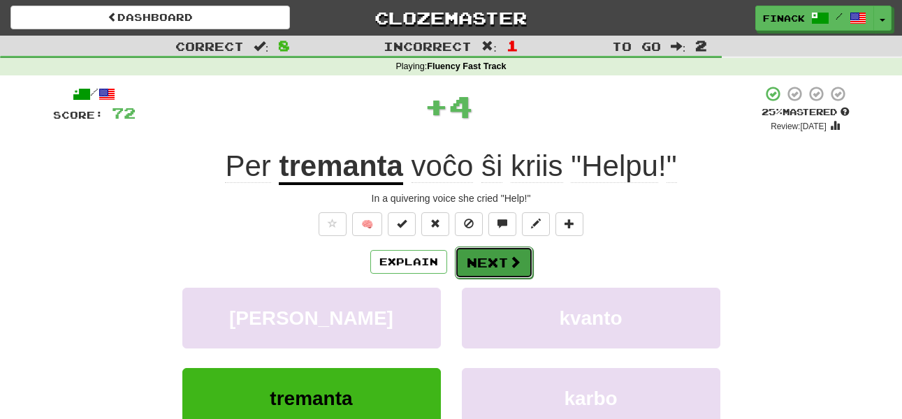
click at [503, 254] on button "Next" at bounding box center [494, 263] width 78 height 32
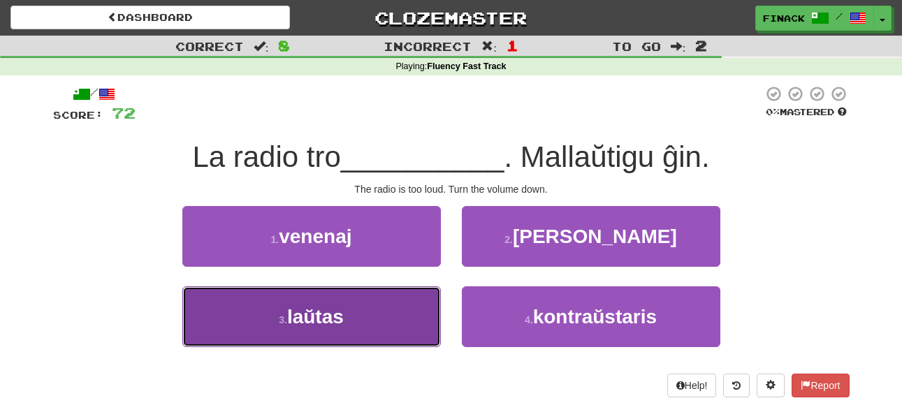
click at [404, 312] on button "3 . laŭtas" at bounding box center [311, 316] width 258 height 61
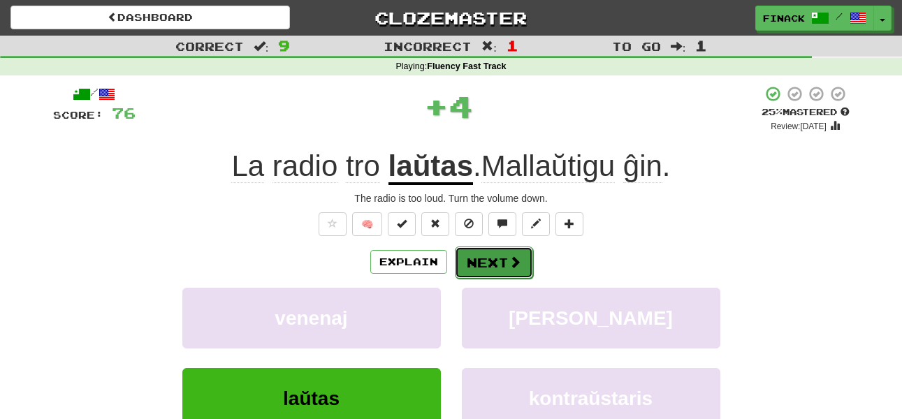
click at [502, 258] on button "Next" at bounding box center [494, 263] width 78 height 32
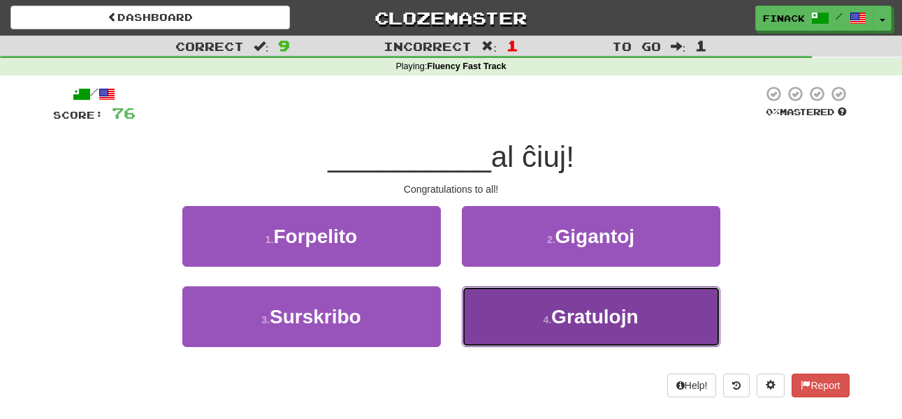
click at [506, 316] on button "4 . Gratulojn" at bounding box center [591, 316] width 258 height 61
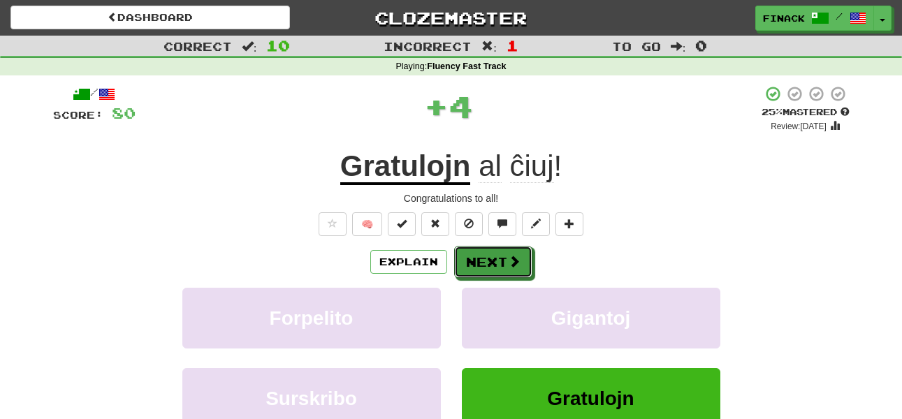
click at [488, 249] on button "Next" at bounding box center [493, 262] width 78 height 32
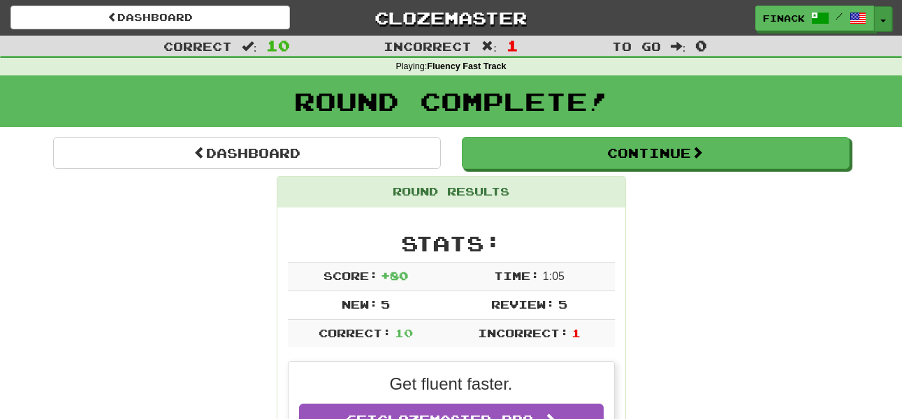
click at [888, 10] on button "Toggle Dropdown" at bounding box center [883, 18] width 18 height 25
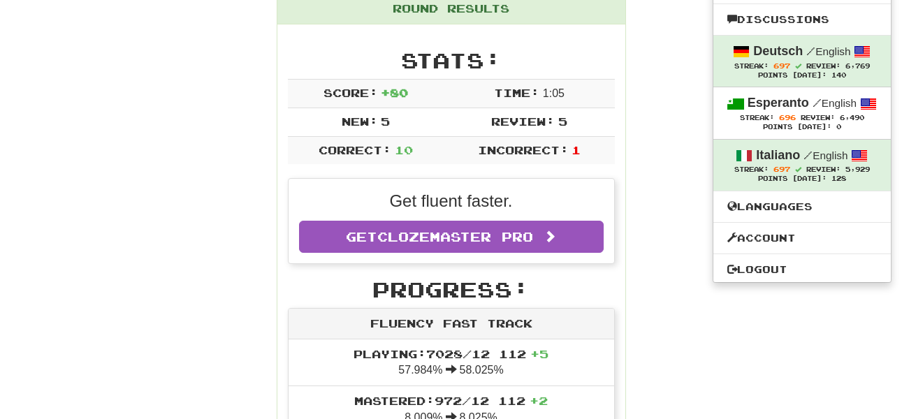
scroll to position [226, 0]
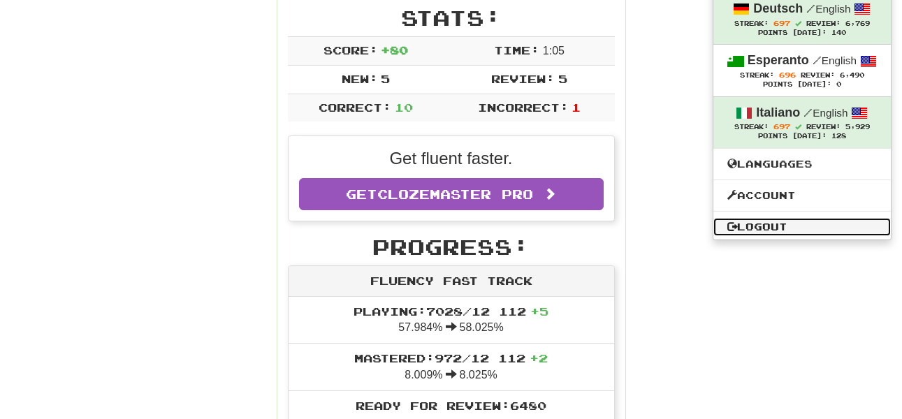
click at [768, 226] on link "Logout" at bounding box center [801, 227] width 177 height 18
